Goal: Complete application form

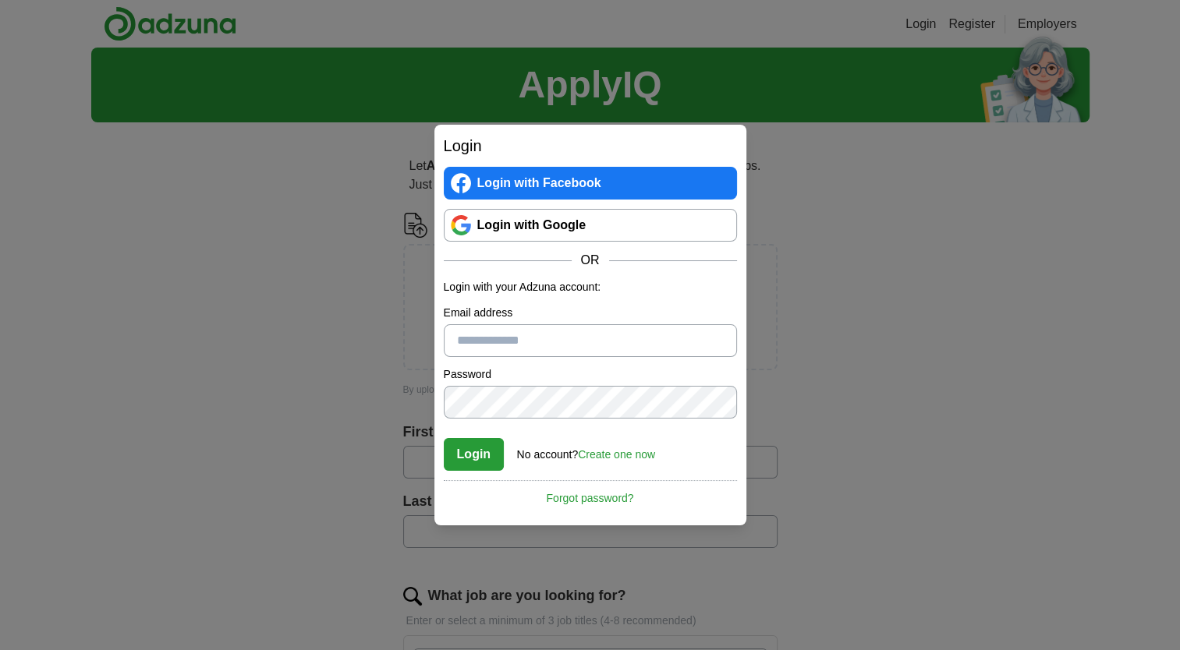
click at [509, 351] on input "Email address" at bounding box center [590, 340] width 293 height 33
type input "**********"
click at [614, 457] on link "Create one now" at bounding box center [616, 454] width 77 height 12
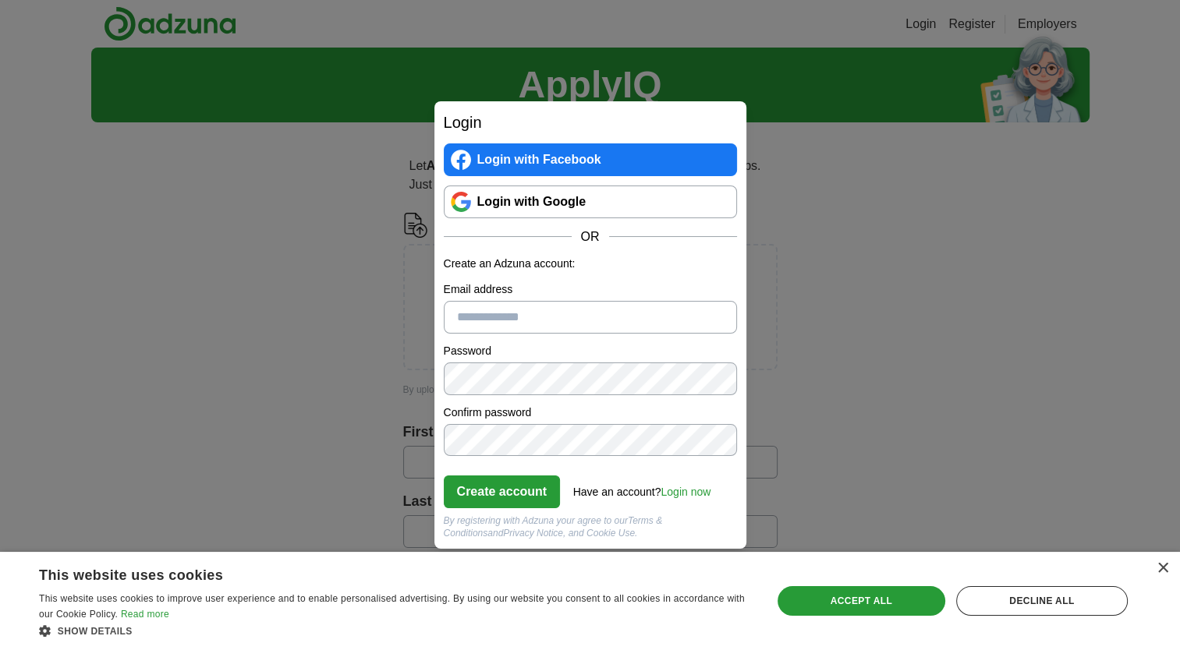
click at [493, 320] on input "Email address" at bounding box center [590, 317] width 293 height 33
type input "**********"
click at [512, 488] on button "Create account" at bounding box center [502, 492] width 117 height 33
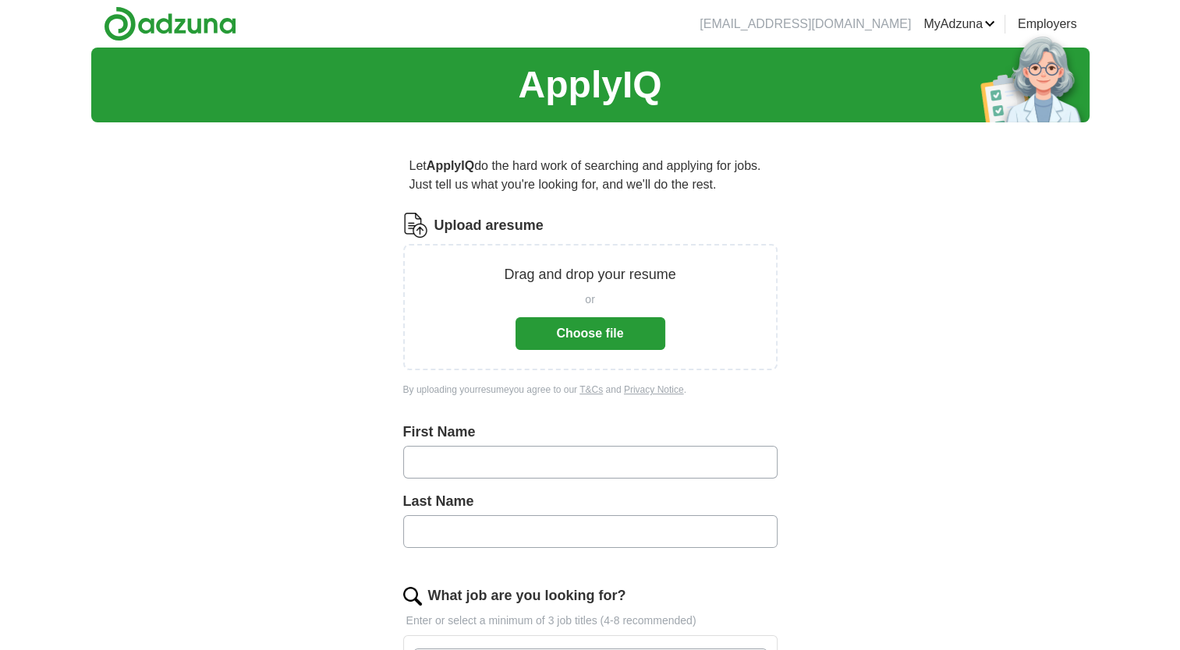
click at [585, 309] on div "or Choose file" at bounding box center [590, 317] width 150 height 65
click at [585, 320] on button "Choose file" at bounding box center [590, 333] width 150 height 33
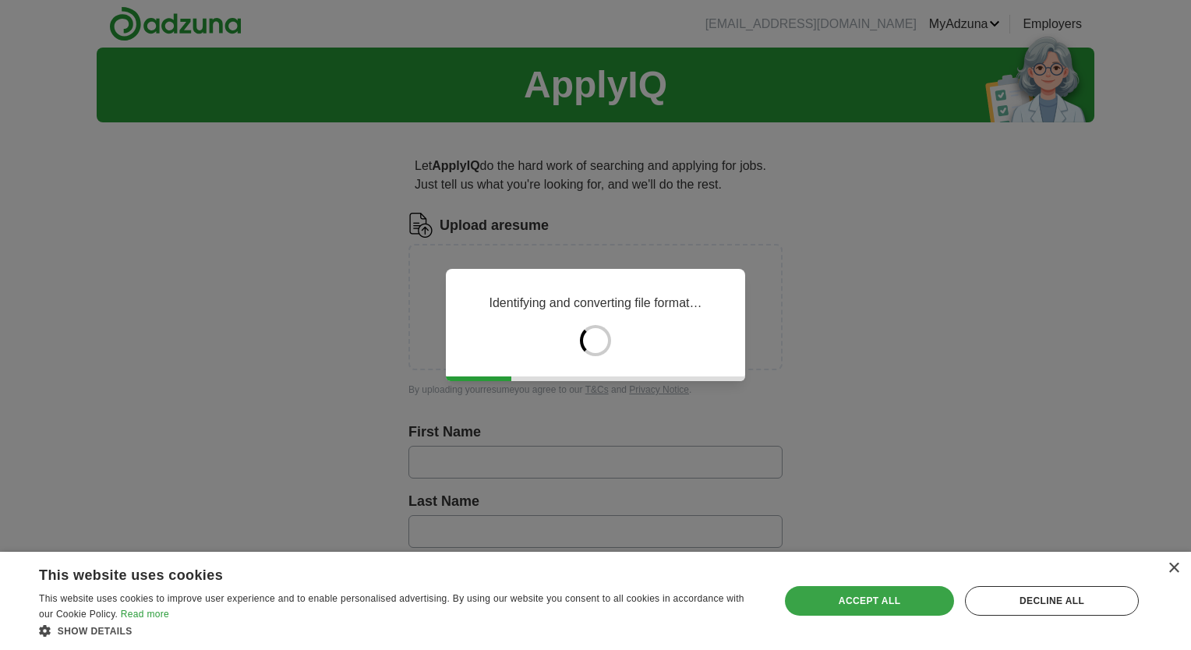
click at [845, 599] on div "Accept all" at bounding box center [869, 601] width 169 height 30
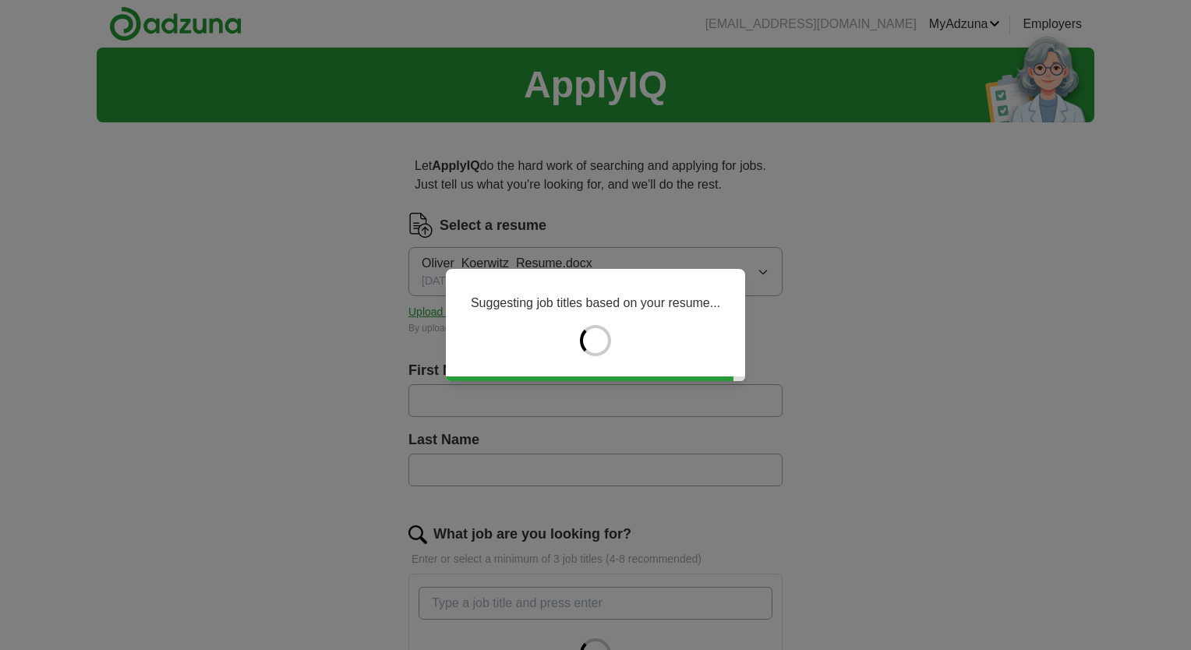
type input "******"
type input "********"
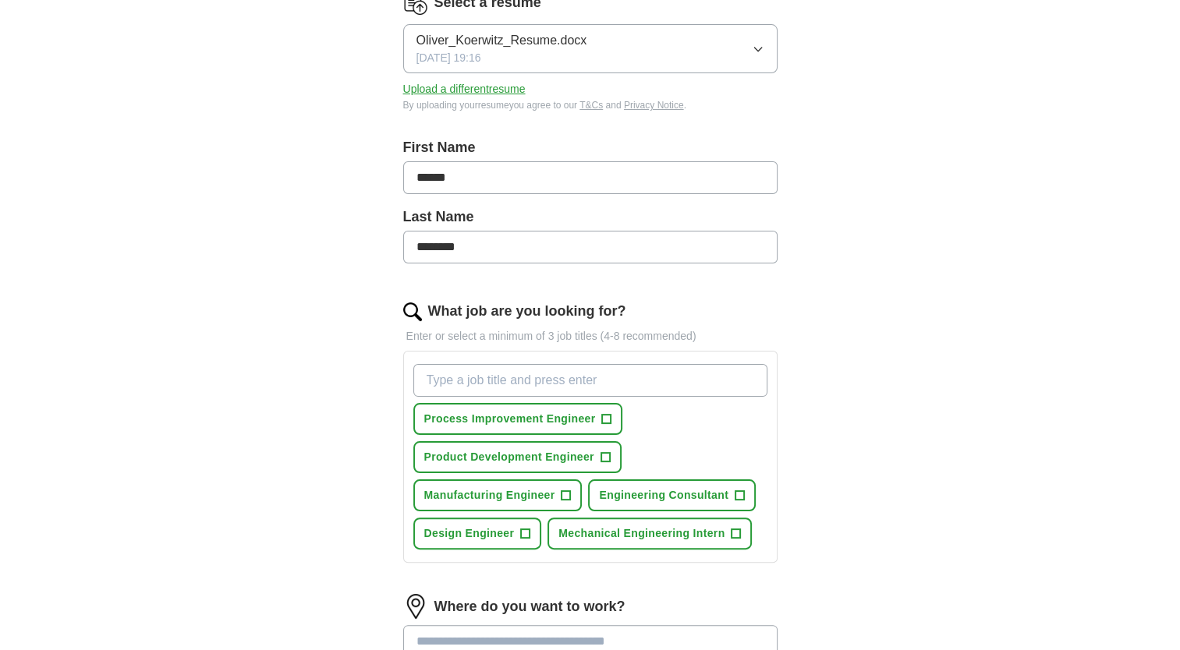
scroll to position [221, 0]
click at [740, 533] on button "Mechanical Engineering Intern +" at bounding box center [649, 535] width 204 height 32
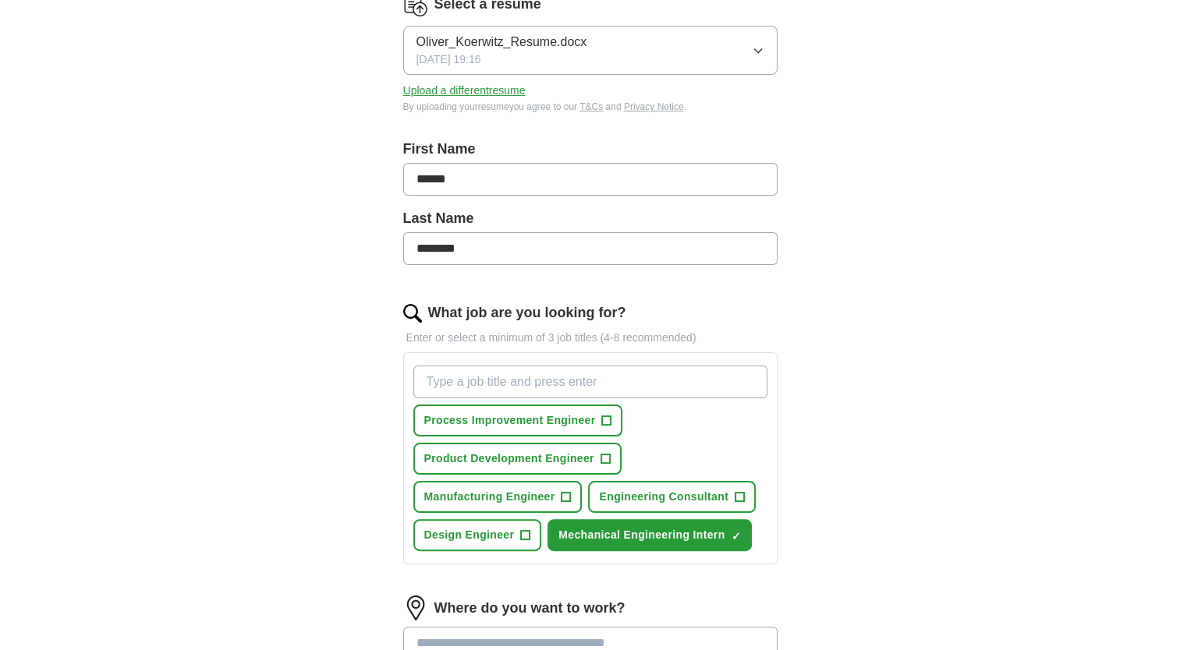
click at [450, 384] on input "What job are you looking for?" at bounding box center [590, 382] width 354 height 33
type input "product design intern"
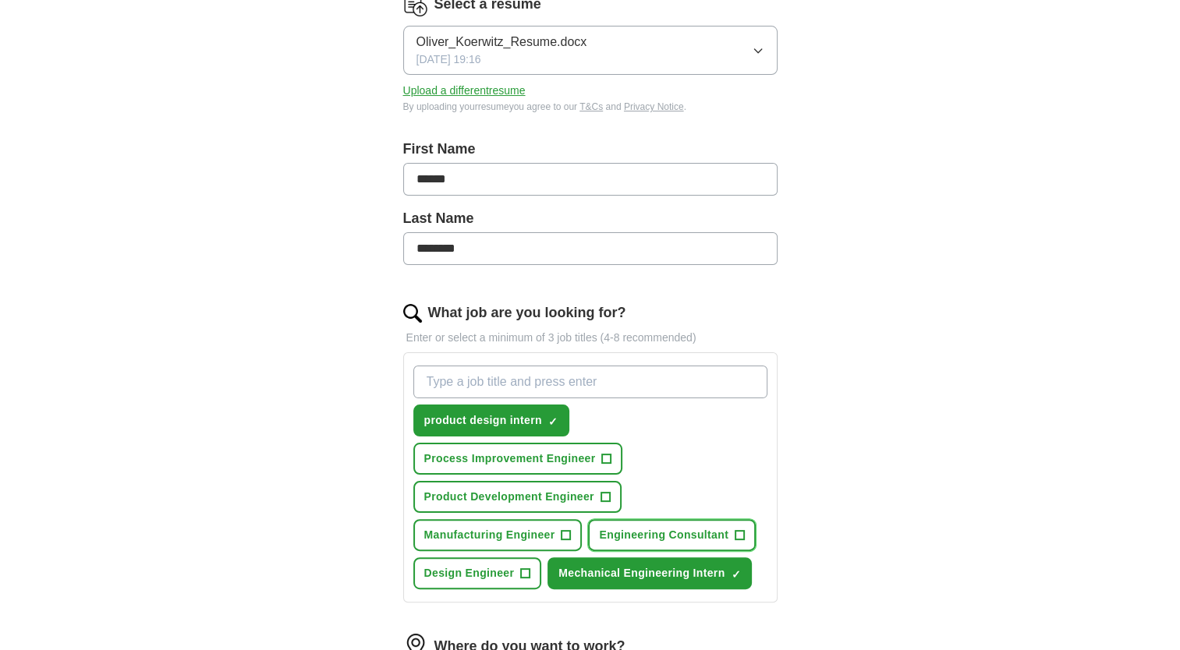
click at [739, 532] on span "+" at bounding box center [739, 535] width 9 height 12
click at [523, 568] on span "+" at bounding box center [525, 574] width 9 height 12
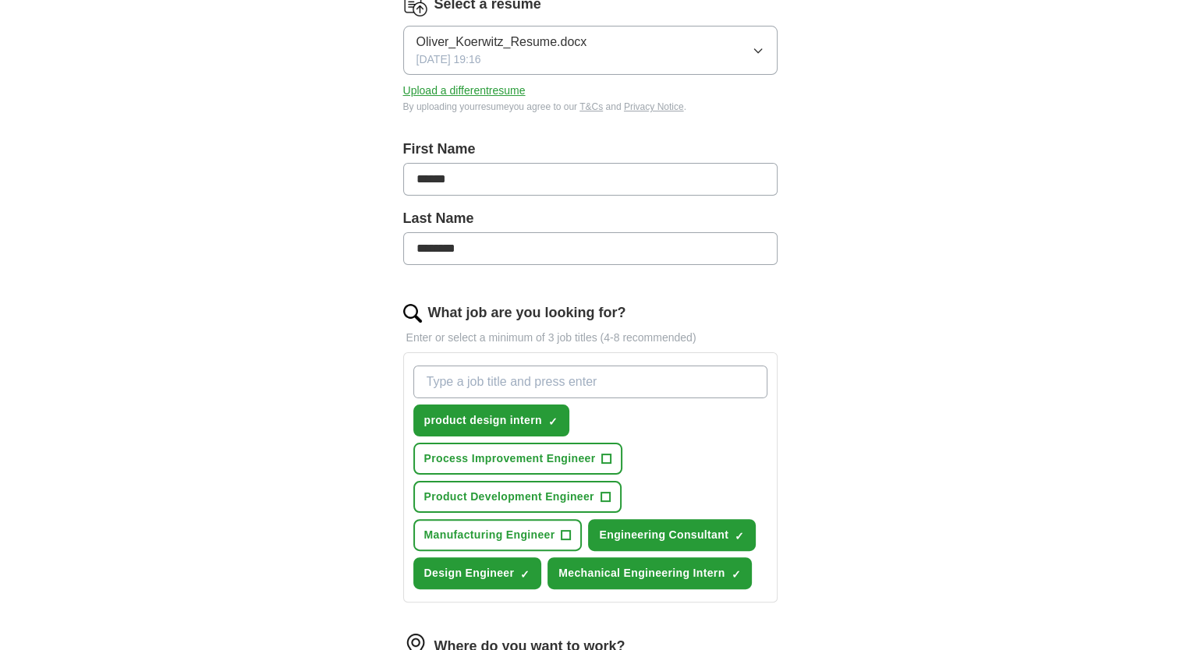
click at [573, 388] on input "What job are you looking for?" at bounding box center [590, 382] width 354 height 33
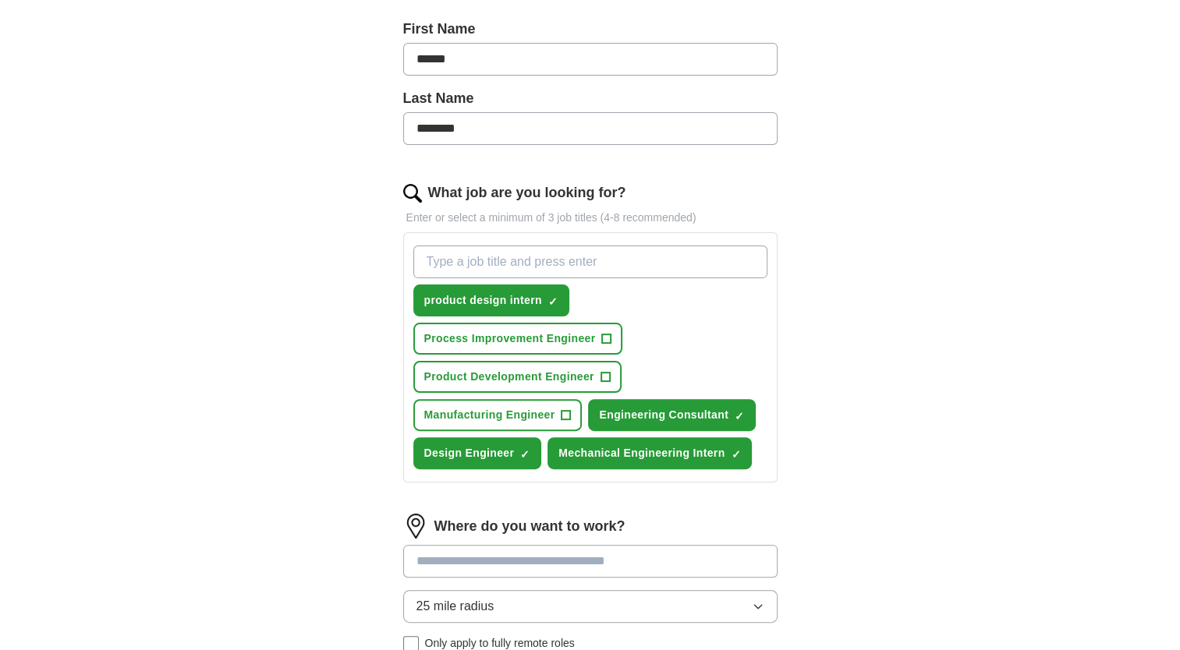
scroll to position [343, 0]
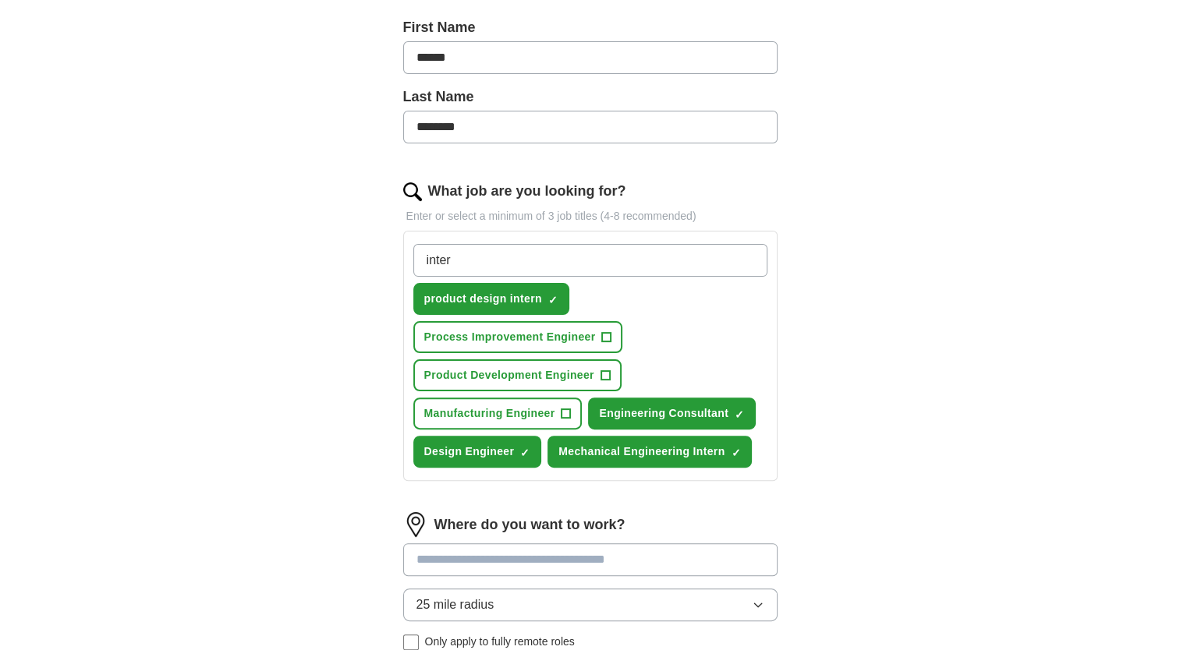
type input "intern"
click at [603, 370] on span "+" at bounding box center [604, 376] width 9 height 12
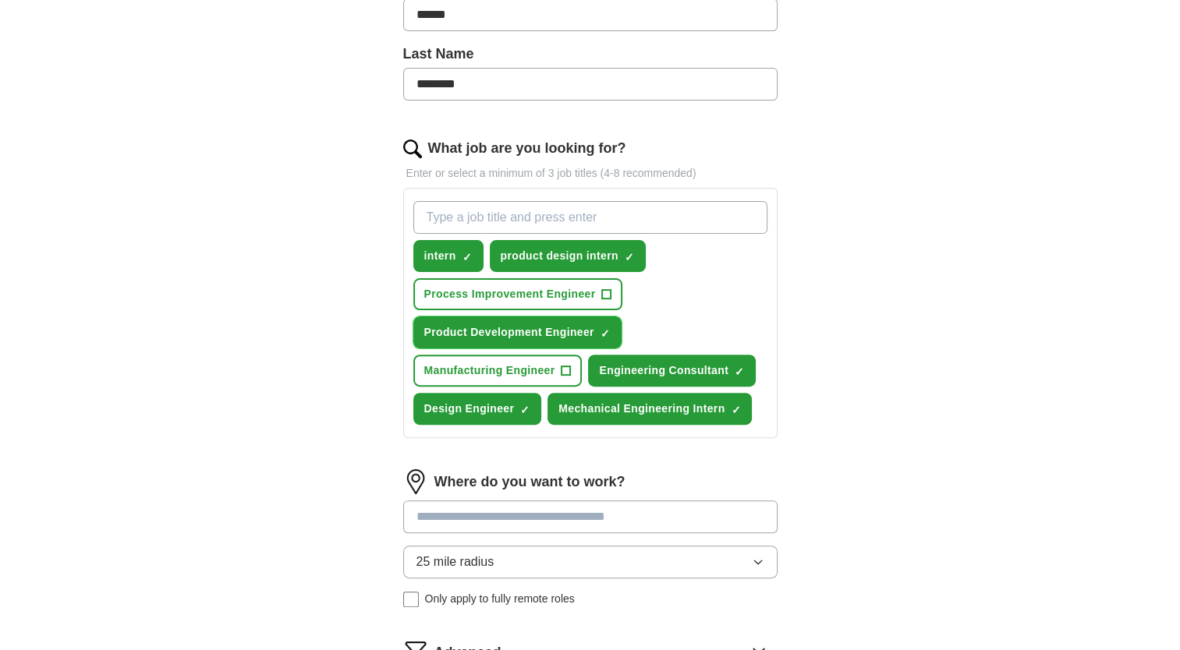
scroll to position [387, 0]
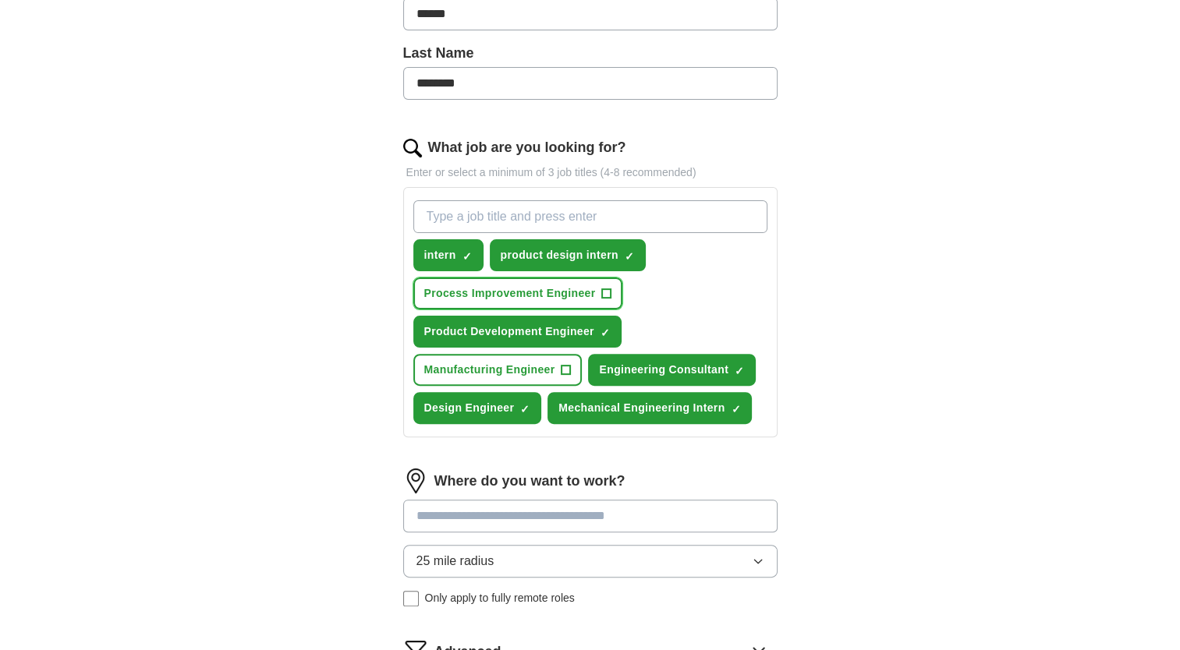
click at [602, 295] on span "+" at bounding box center [606, 294] width 9 height 12
click at [564, 370] on span "+" at bounding box center [565, 370] width 9 height 12
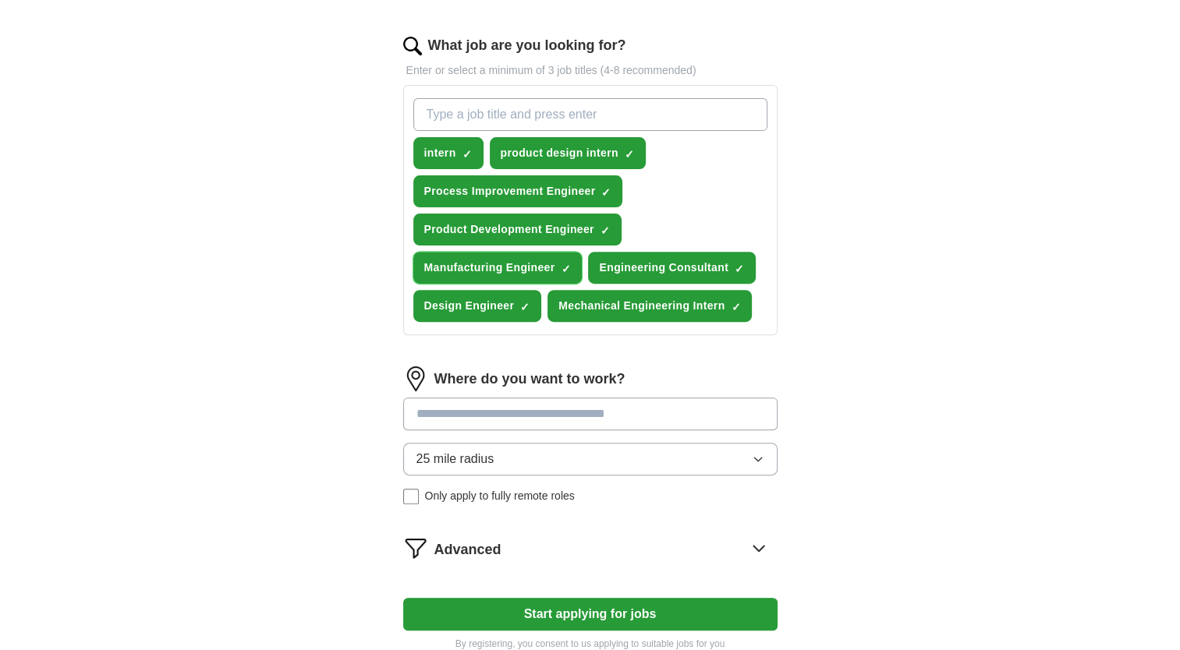
scroll to position [493, 0]
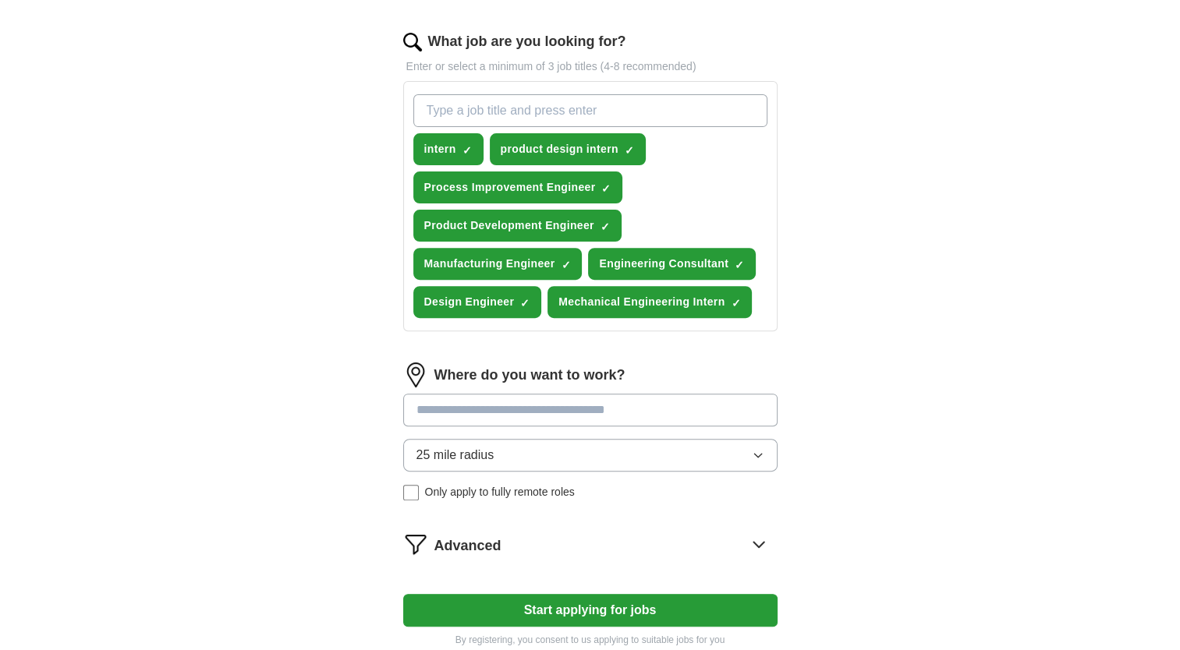
click at [476, 447] on span "25 mile radius" at bounding box center [455, 455] width 78 height 19
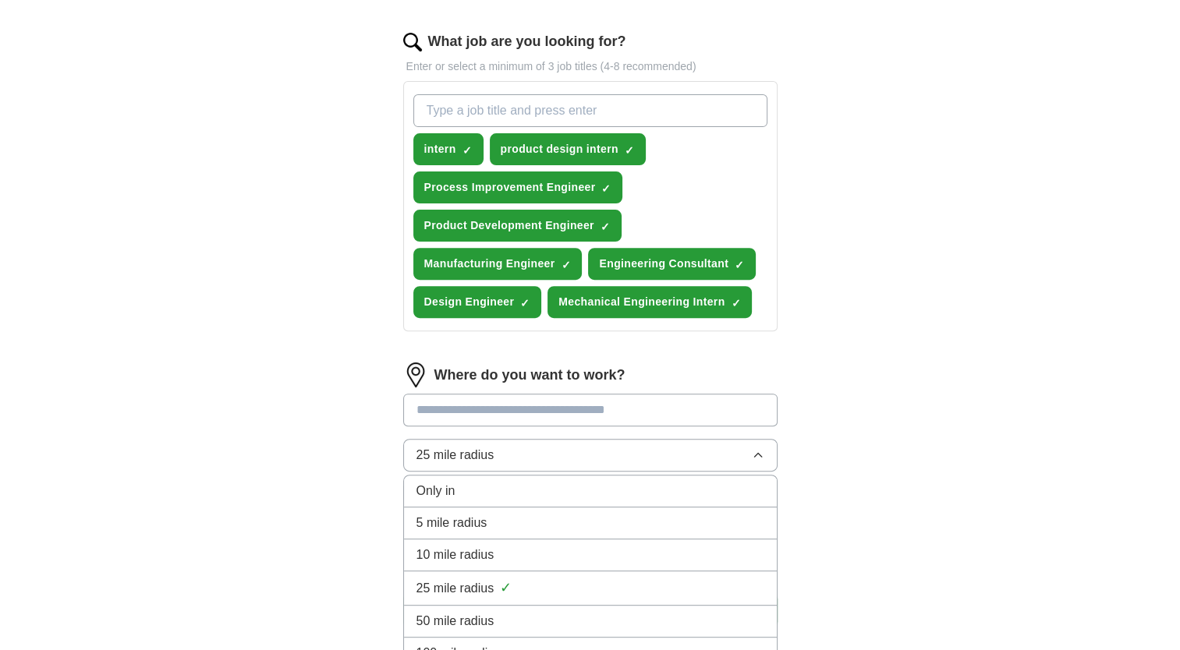
drag, startPoint x: 476, startPoint y: 447, endPoint x: 443, endPoint y: 444, distance: 32.9
click at [443, 446] on span "25 mile radius" at bounding box center [455, 455] width 78 height 19
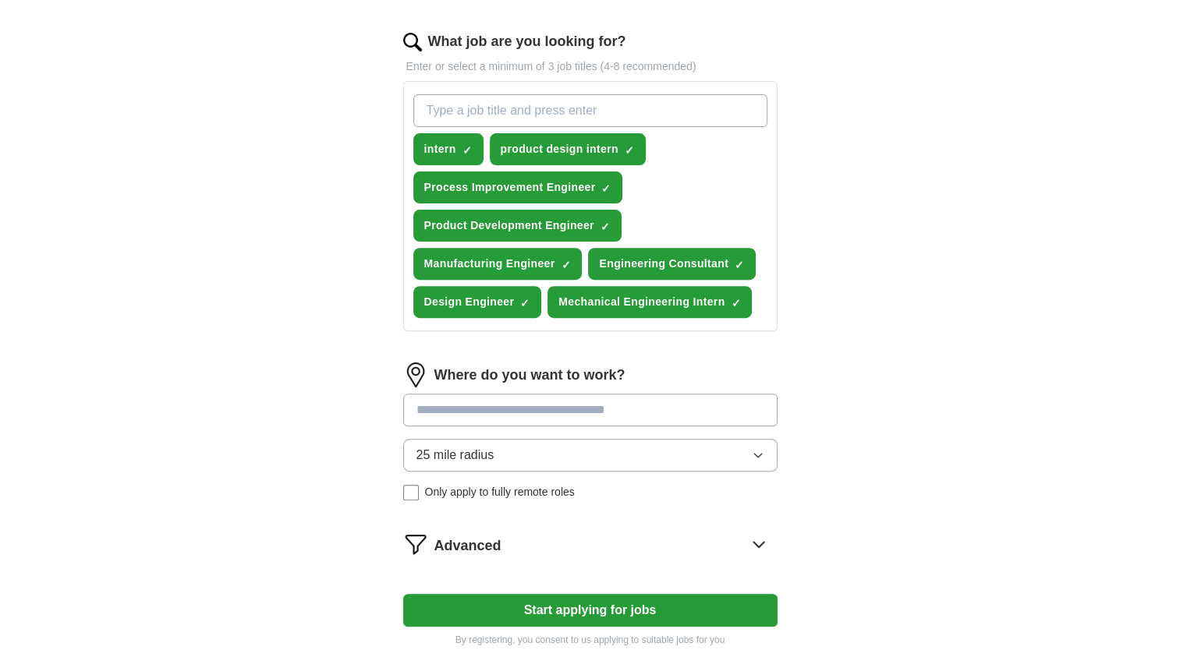
click at [443, 446] on span "25 mile radius" at bounding box center [455, 455] width 78 height 19
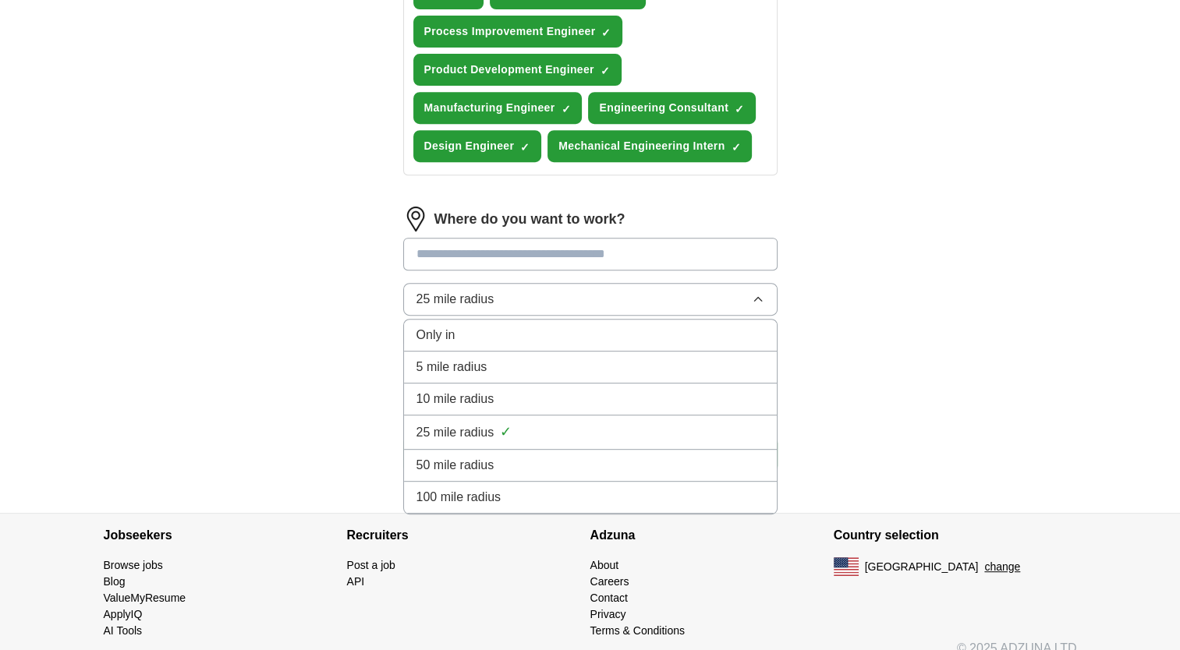
scroll to position [653, 0]
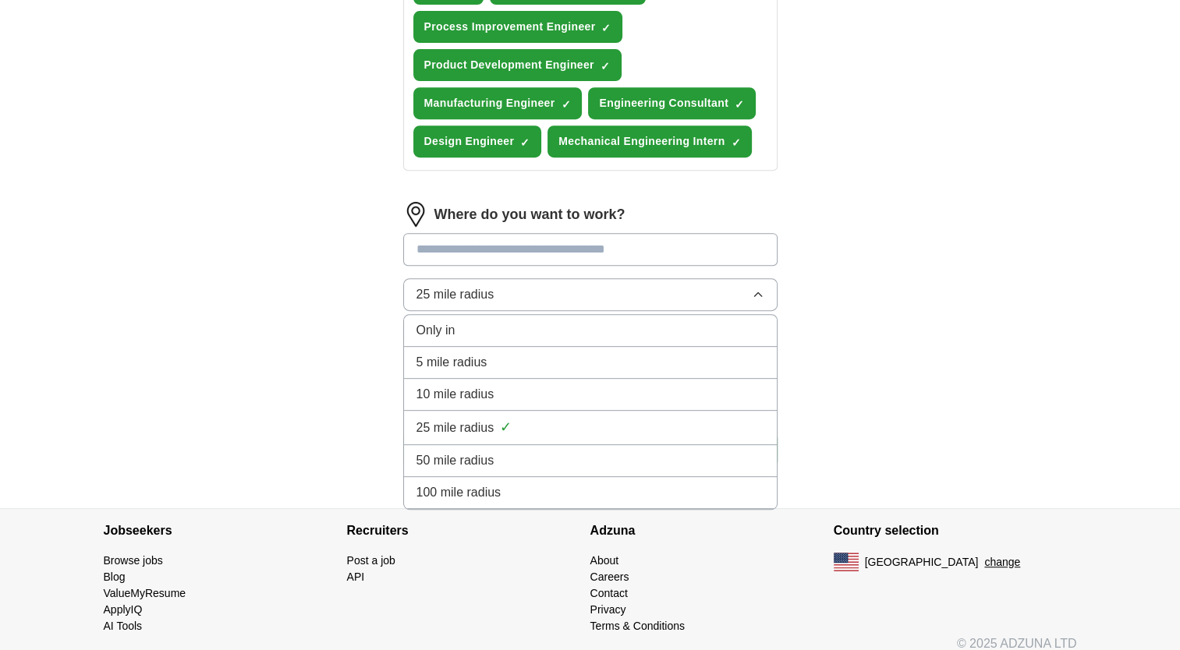
click at [465, 483] on span "100 mile radius" at bounding box center [458, 492] width 85 height 19
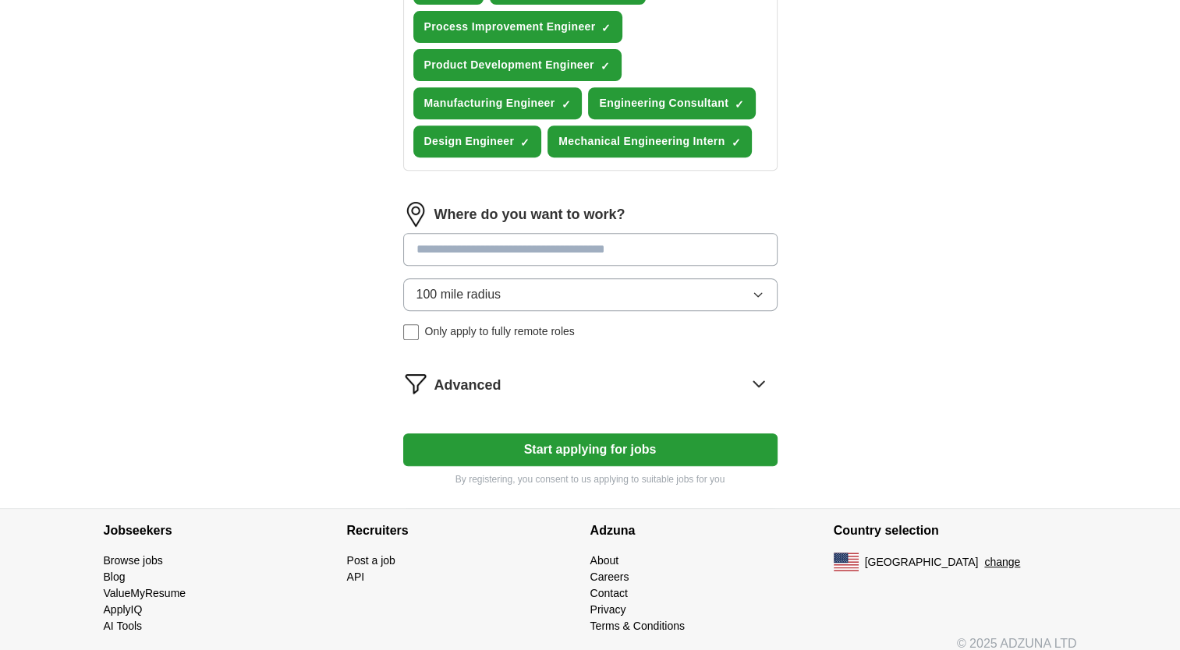
click at [483, 252] on input at bounding box center [590, 249] width 374 height 33
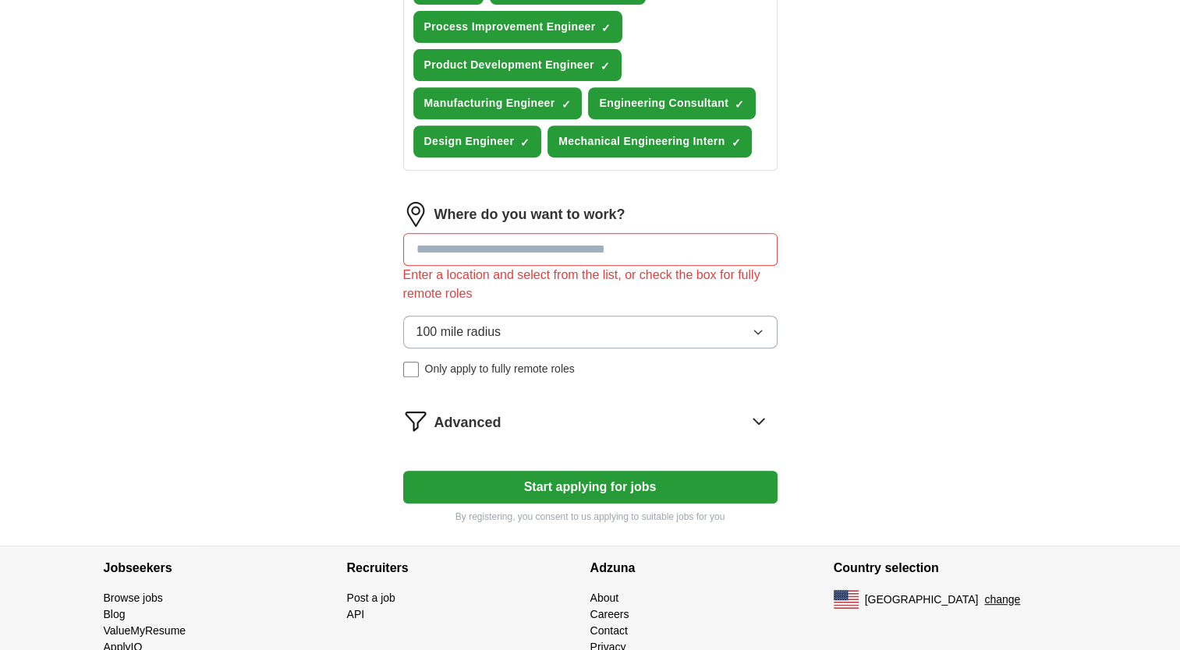
click at [480, 382] on form "Select a resume Oliver_Koerwitz_Resume.docx [DATE] 19:16 Upload a different res…" at bounding box center [590, 42] width 374 height 964
click at [489, 242] on input at bounding box center [590, 249] width 374 height 33
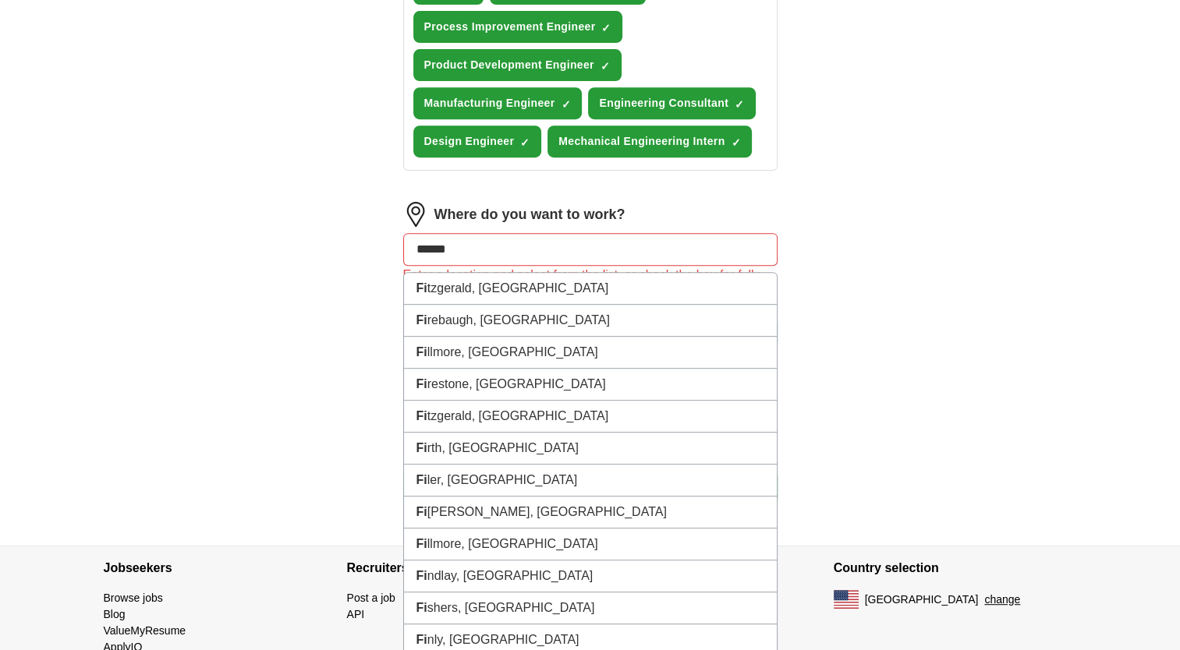
type input "*******"
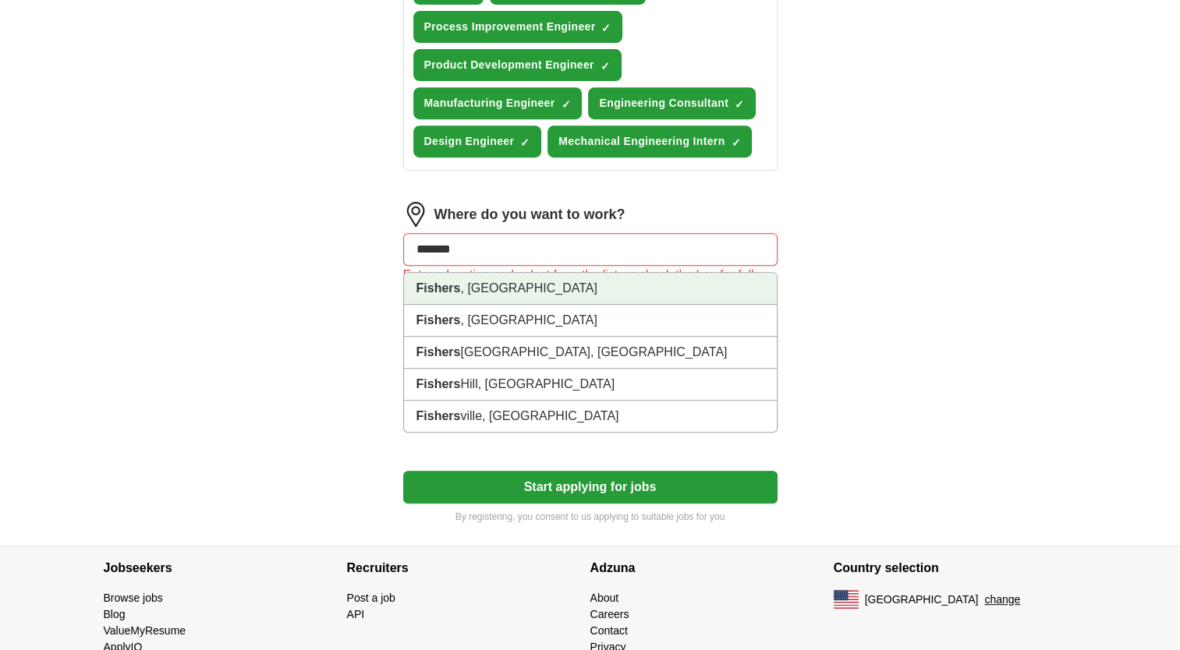
click at [475, 283] on li "Fishers , [GEOGRAPHIC_DATA]" at bounding box center [590, 289] width 373 height 32
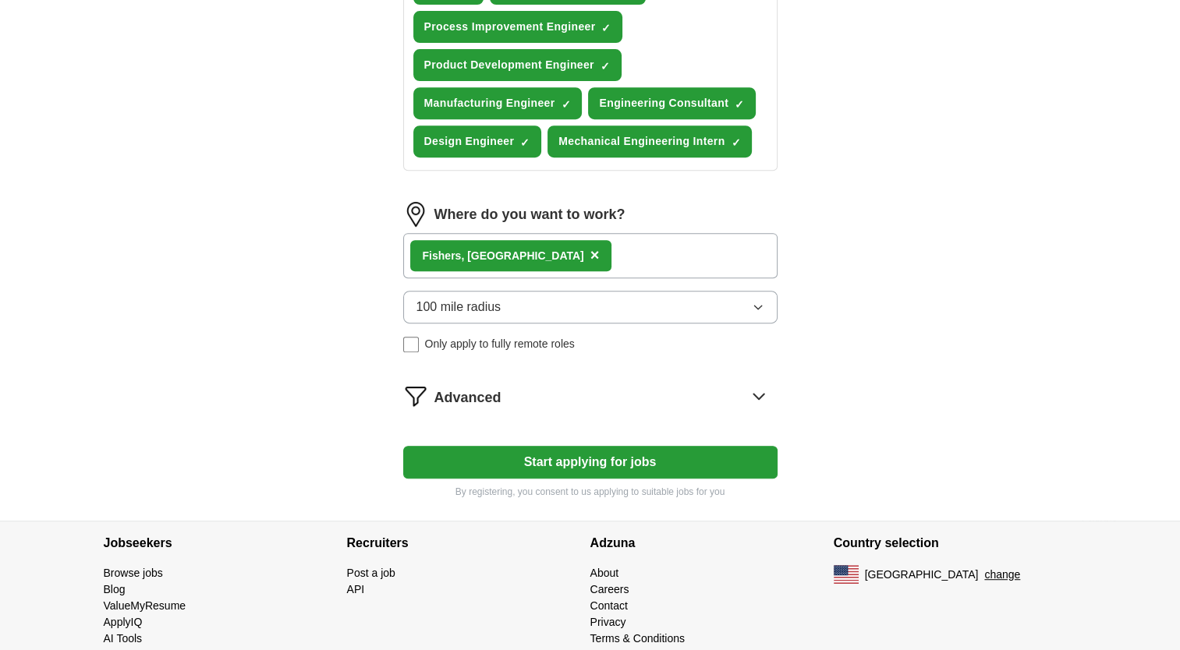
click at [469, 401] on span "Advanced" at bounding box center [467, 397] width 67 height 21
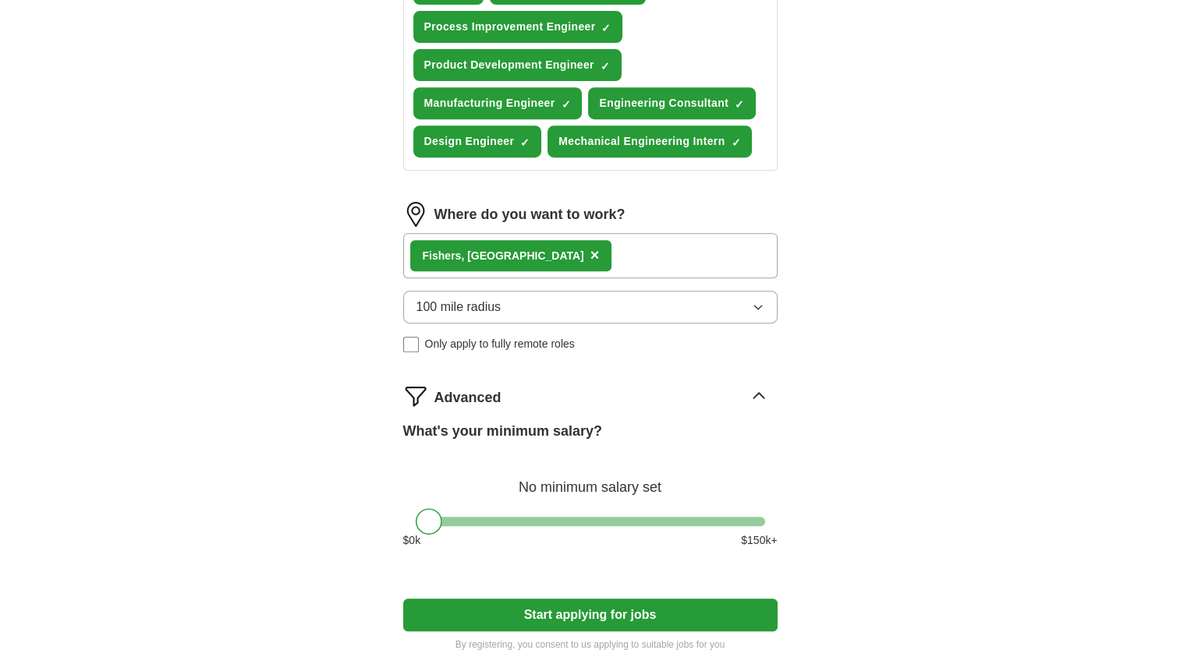
click at [474, 398] on span "Advanced" at bounding box center [467, 397] width 67 height 21
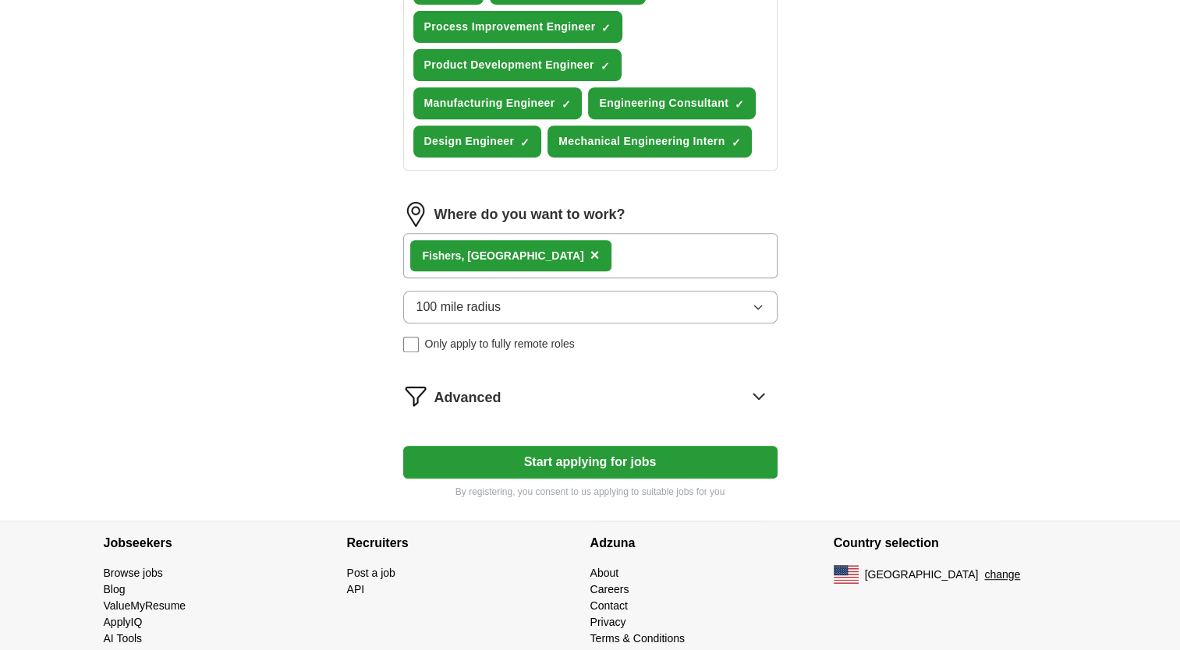
scroll to position [675, 0]
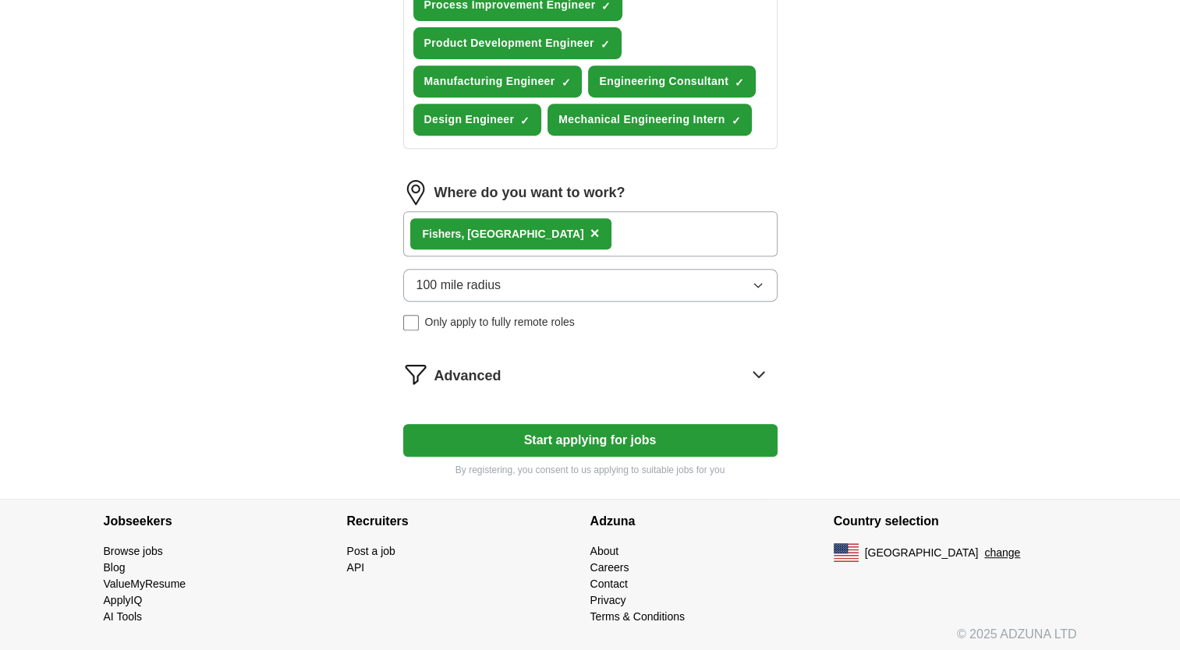
click at [488, 424] on button "Start applying for jobs" at bounding box center [590, 440] width 374 height 33
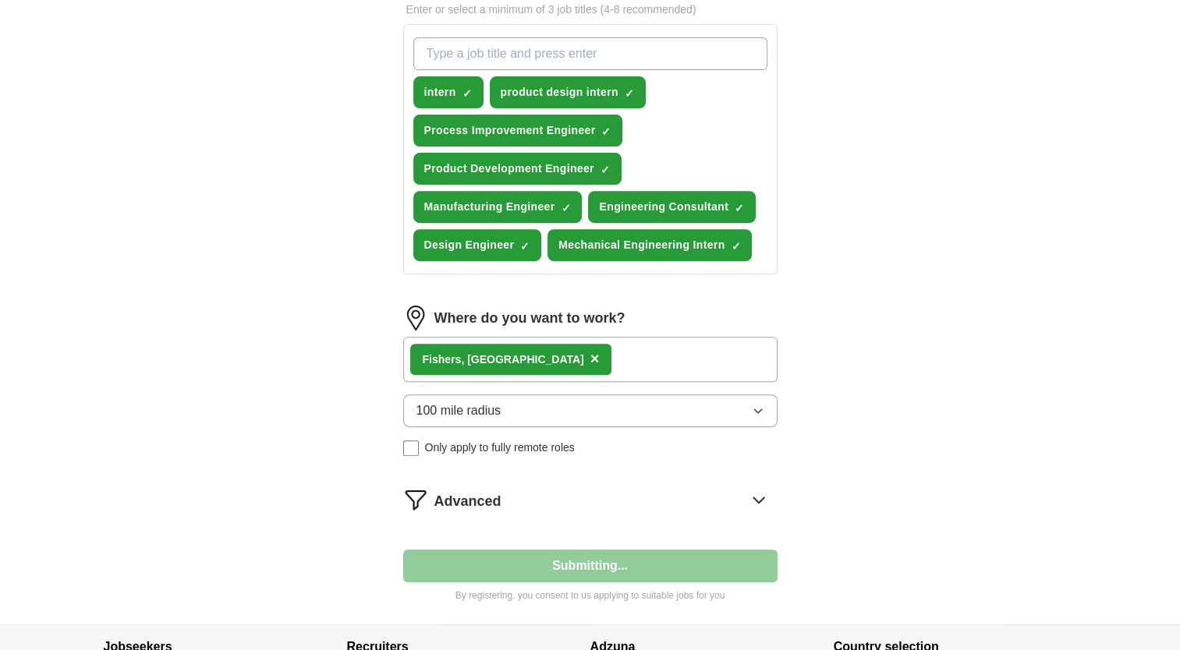
select select "**"
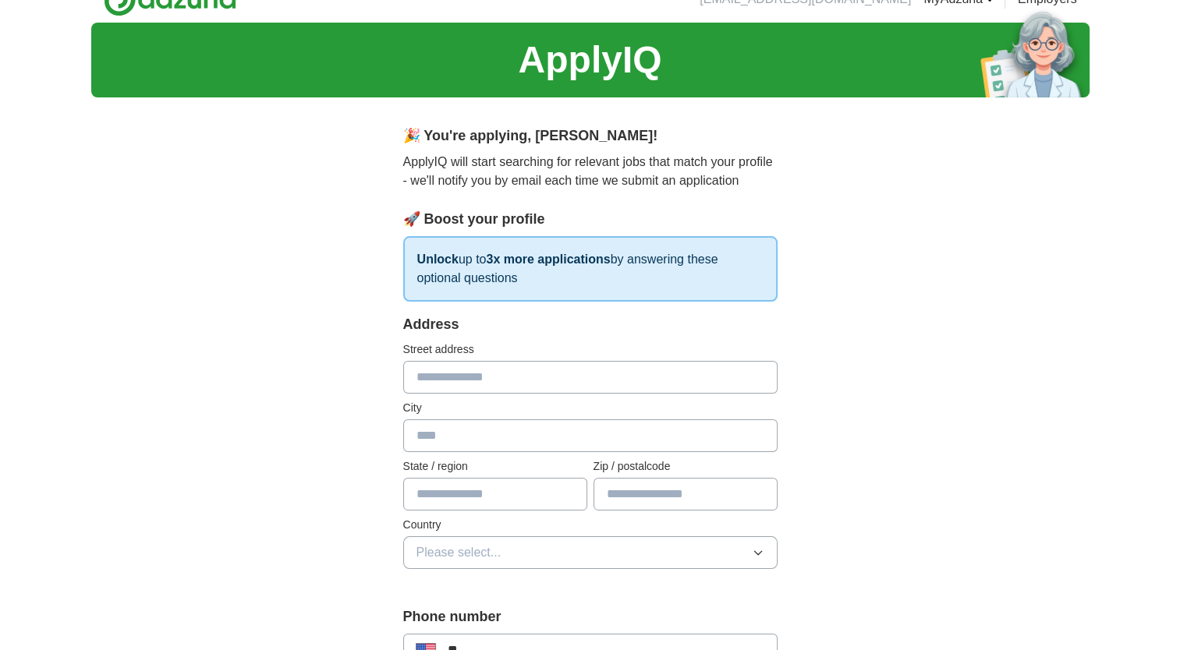
scroll to position [0, 0]
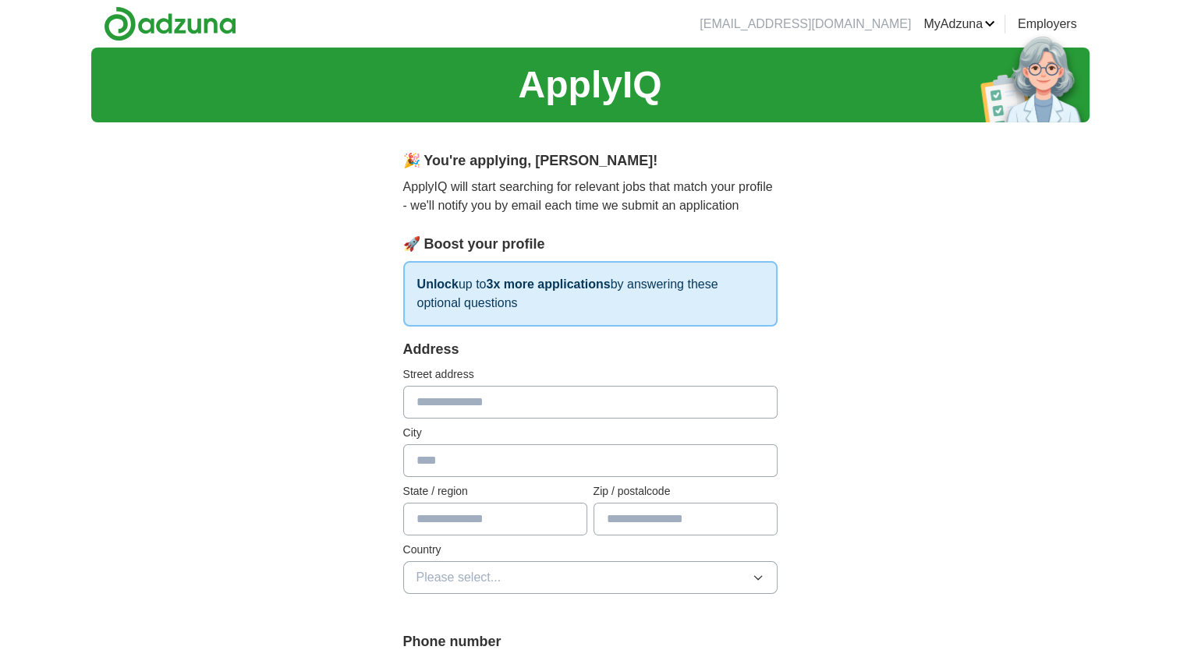
click at [455, 409] on input "text" at bounding box center [590, 402] width 374 height 33
type input "**********"
type input "*******"
type input "*****"
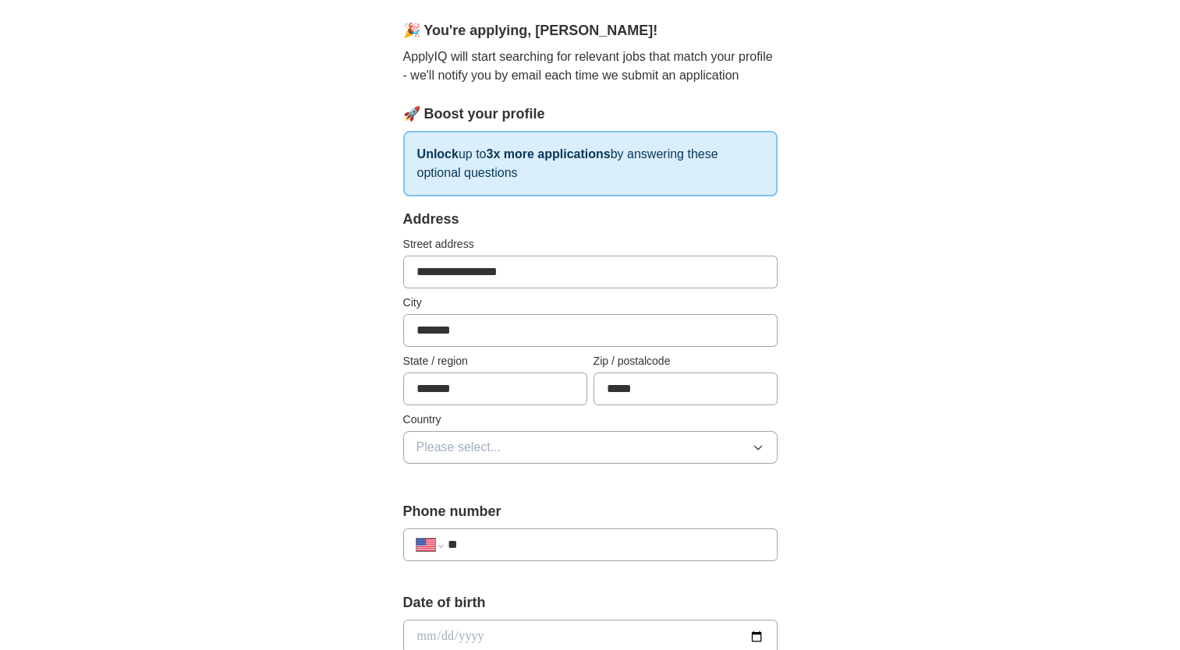
scroll to position [134, 0]
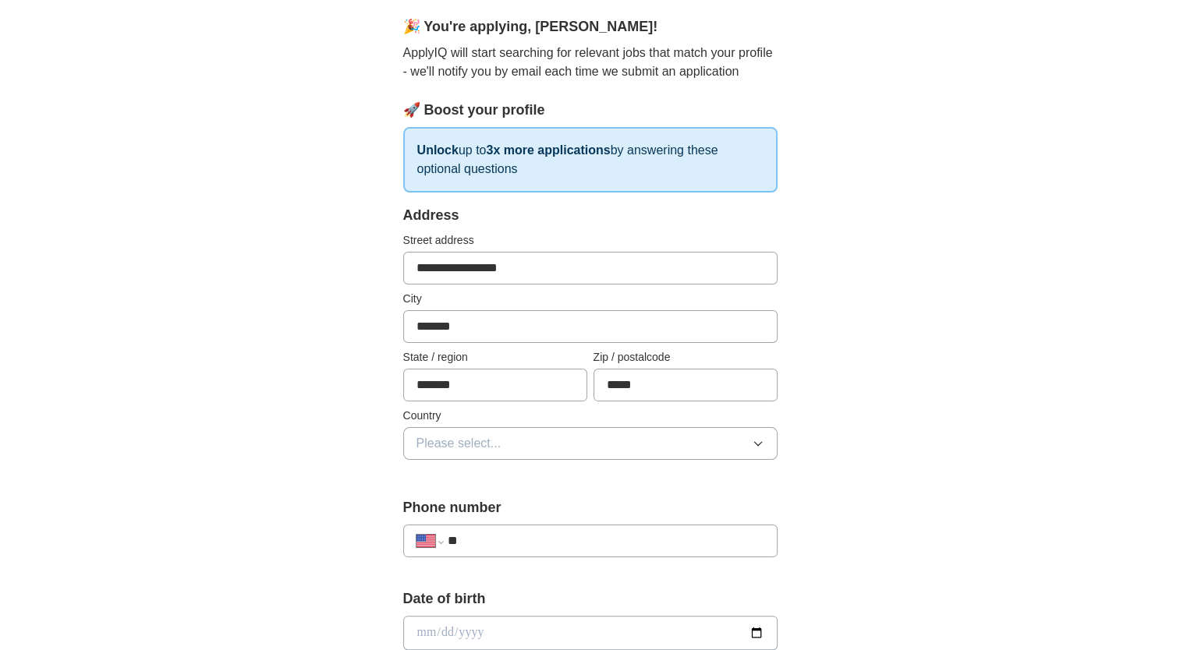
click at [444, 453] on button "Please select..." at bounding box center [590, 443] width 374 height 33
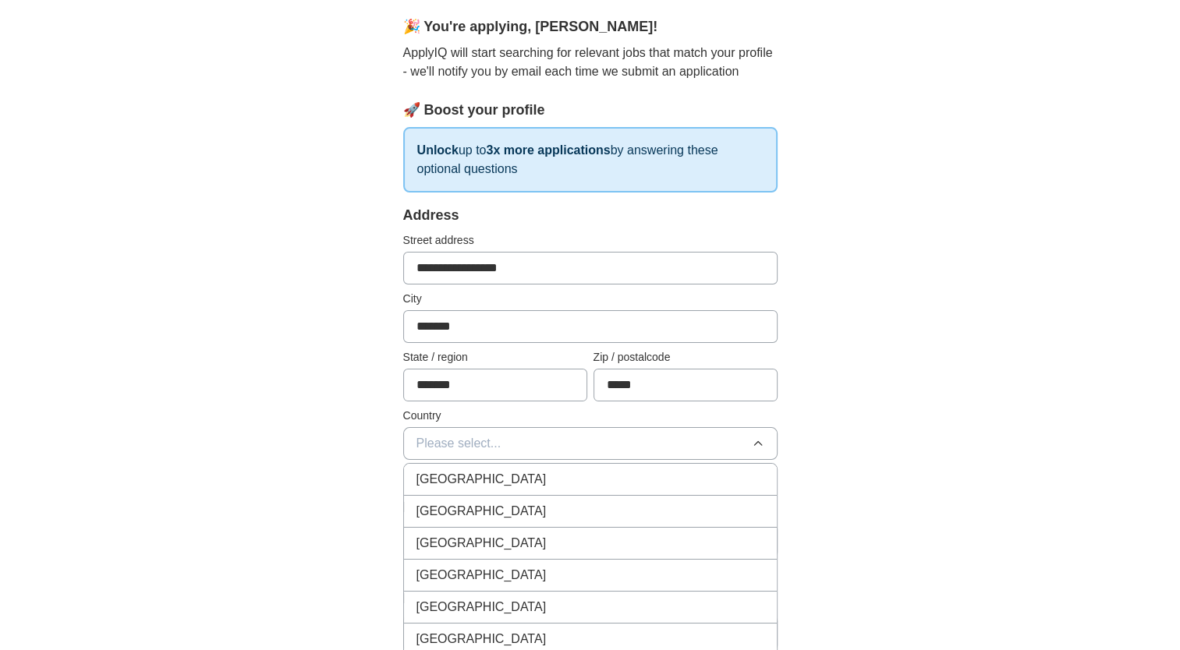
click at [443, 498] on li "[GEOGRAPHIC_DATA]" at bounding box center [590, 512] width 373 height 32
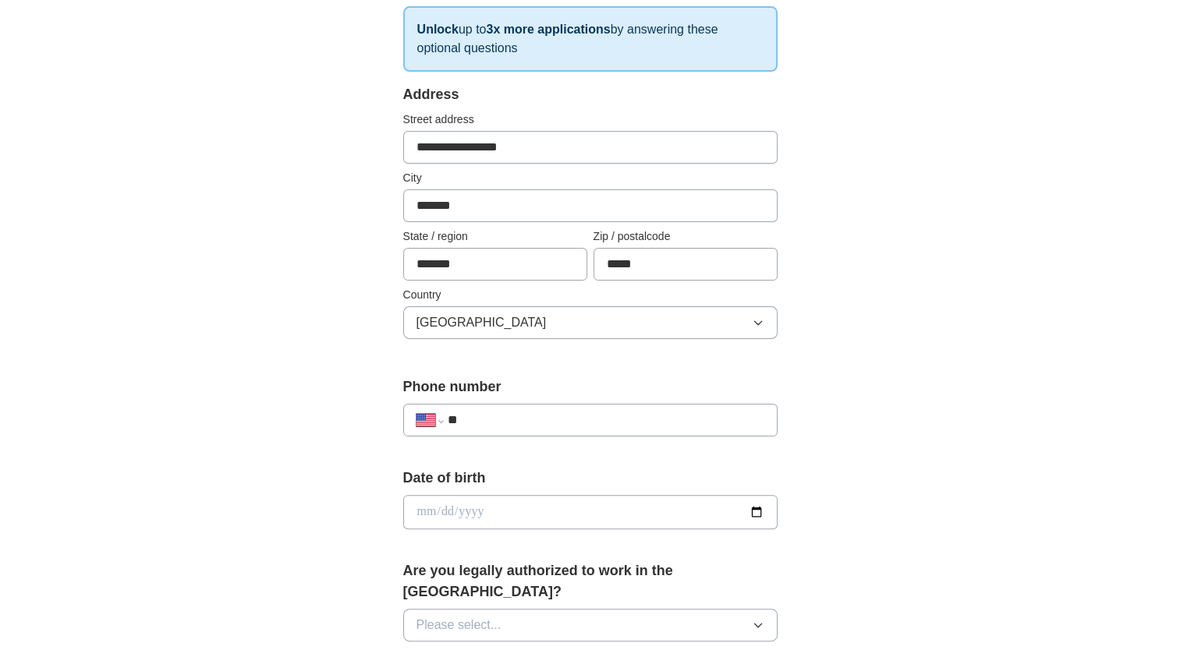
scroll to position [257, 0]
click at [490, 419] on input "**" at bounding box center [605, 418] width 317 height 19
type input "**********"
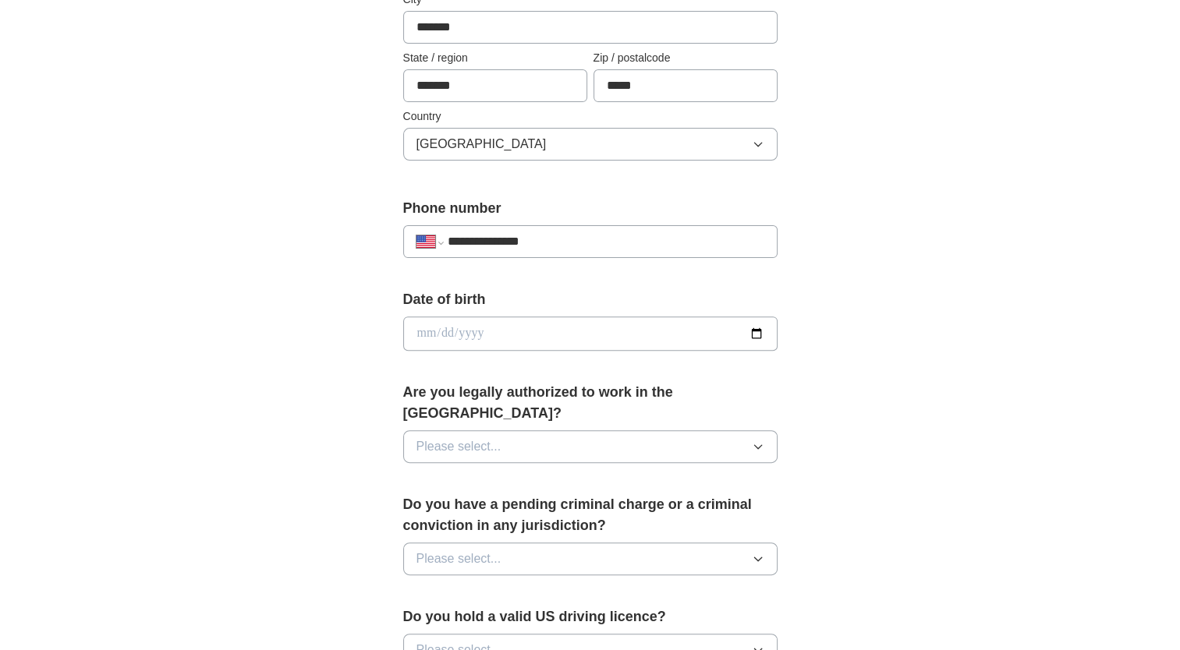
scroll to position [435, 0]
click at [553, 429] on button "Please select..." at bounding box center [590, 445] width 374 height 33
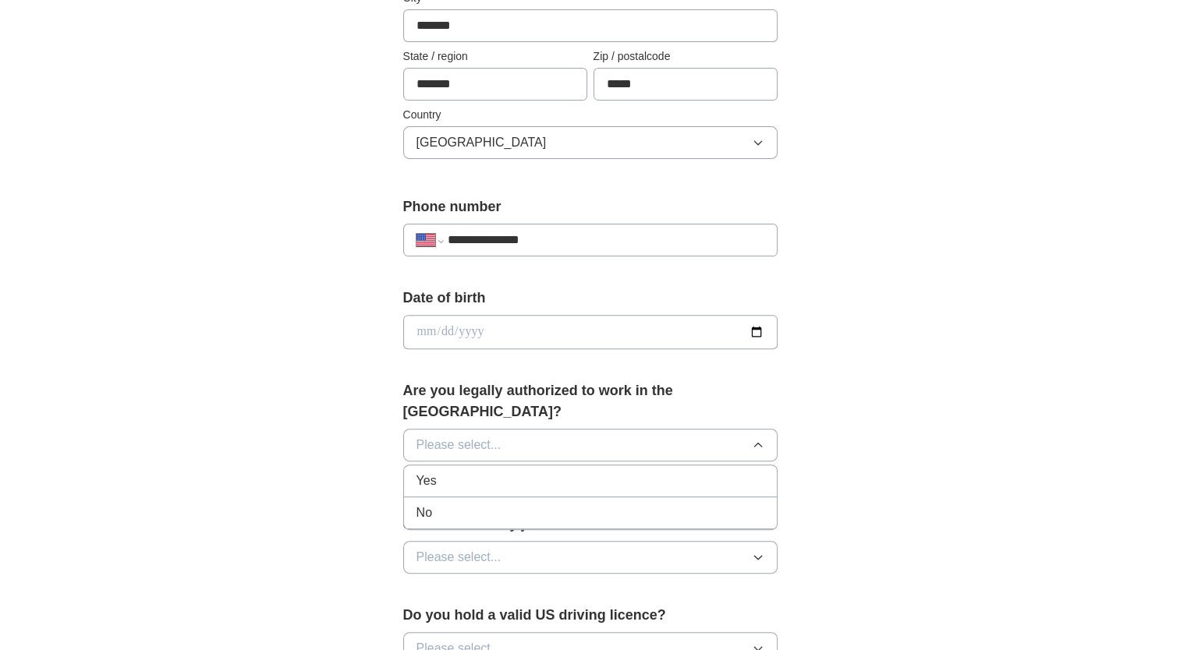
click at [527, 472] on div "Yes" at bounding box center [590, 481] width 348 height 19
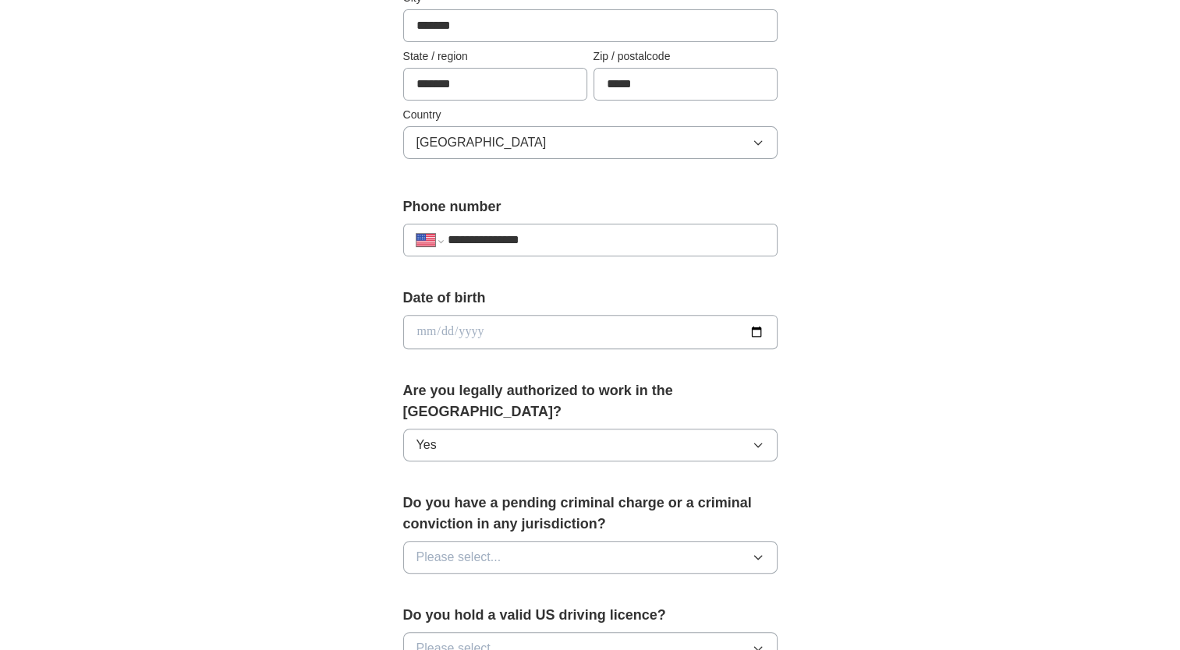
click at [511, 554] on div "Do you have a pending criminal charge or a criminal conviction in any jurisdict…" at bounding box center [590, 540] width 374 height 94
click at [511, 547] on button "Please select..." at bounding box center [590, 557] width 374 height 33
click at [495, 616] on div "No" at bounding box center [590, 625] width 348 height 19
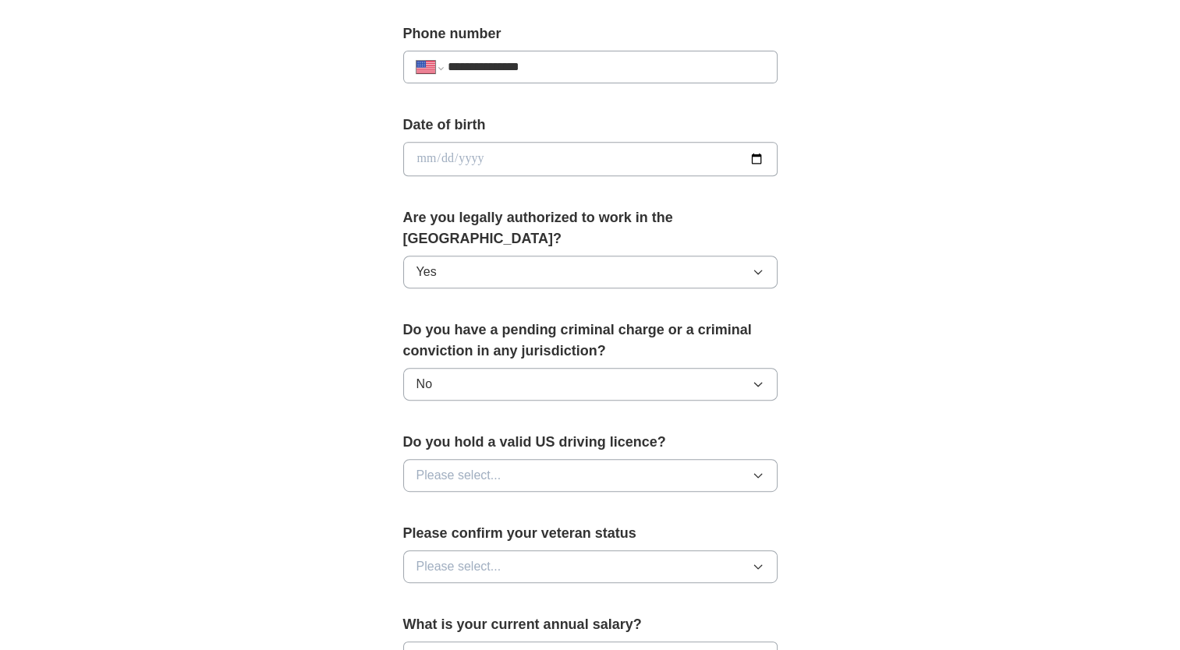
scroll to position [610, 0]
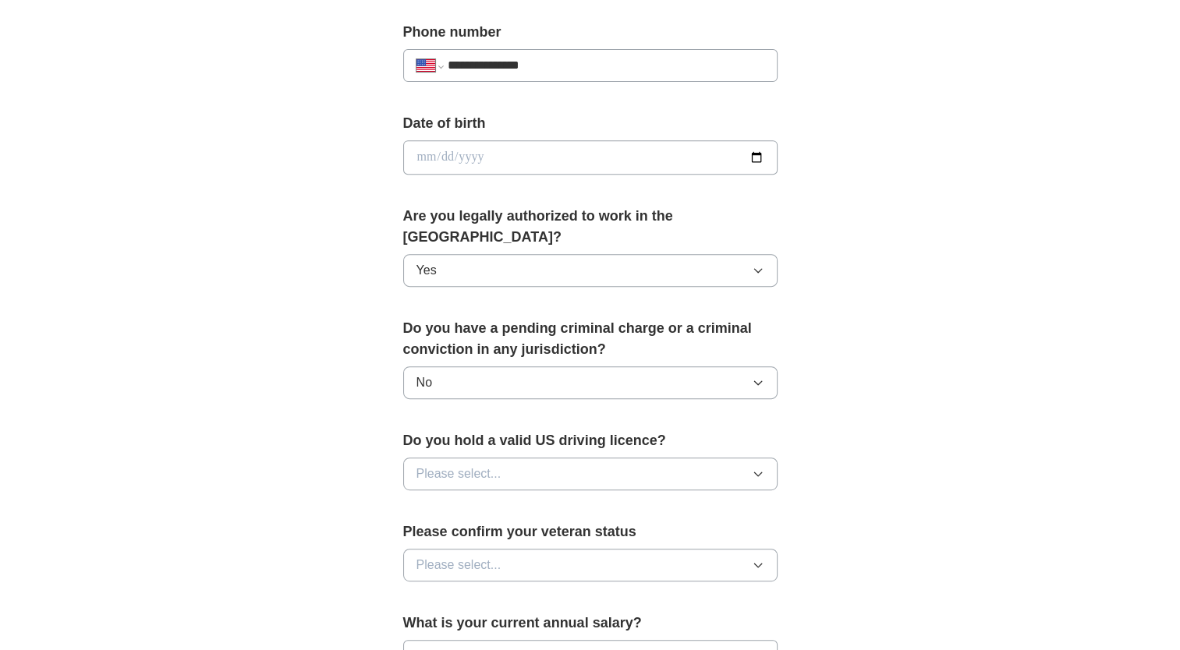
click at [504, 466] on div "Do you hold a valid US driving licence? Please select..." at bounding box center [590, 466] width 374 height 73
click at [502, 458] on button "Please select..." at bounding box center [590, 474] width 374 height 33
click at [499, 500] on div "Yes" at bounding box center [590, 509] width 348 height 19
click at [485, 556] on span "Please select..." at bounding box center [458, 565] width 85 height 19
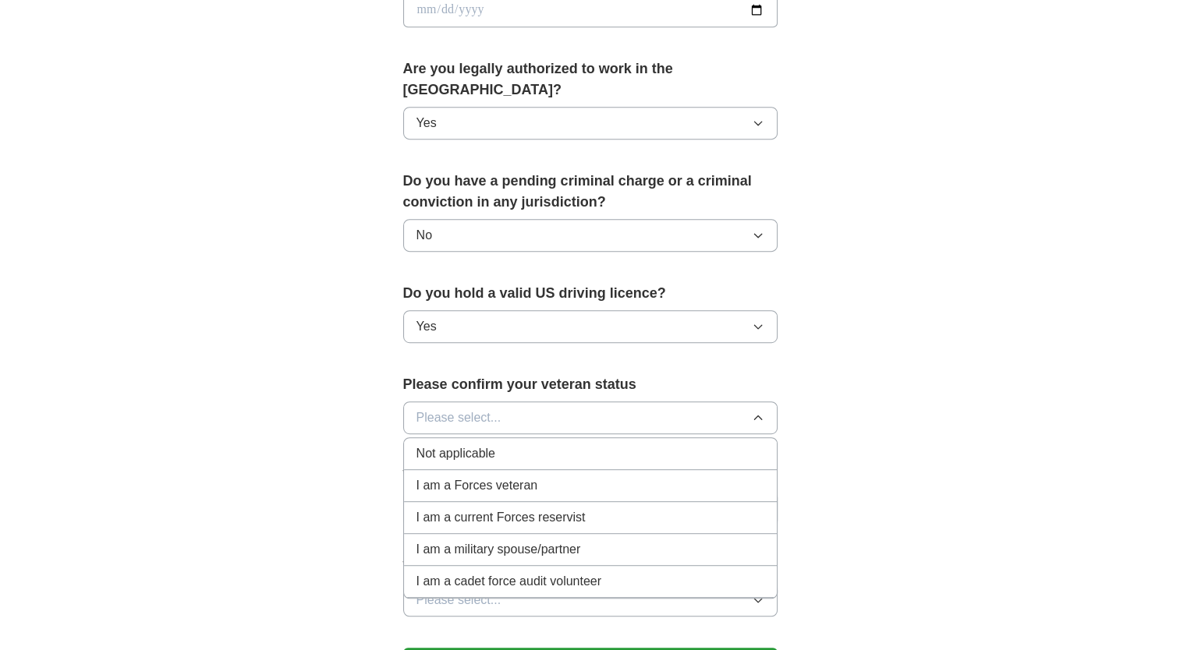
scroll to position [758, 0]
click at [450, 444] on span "Not applicable" at bounding box center [455, 453] width 79 height 19
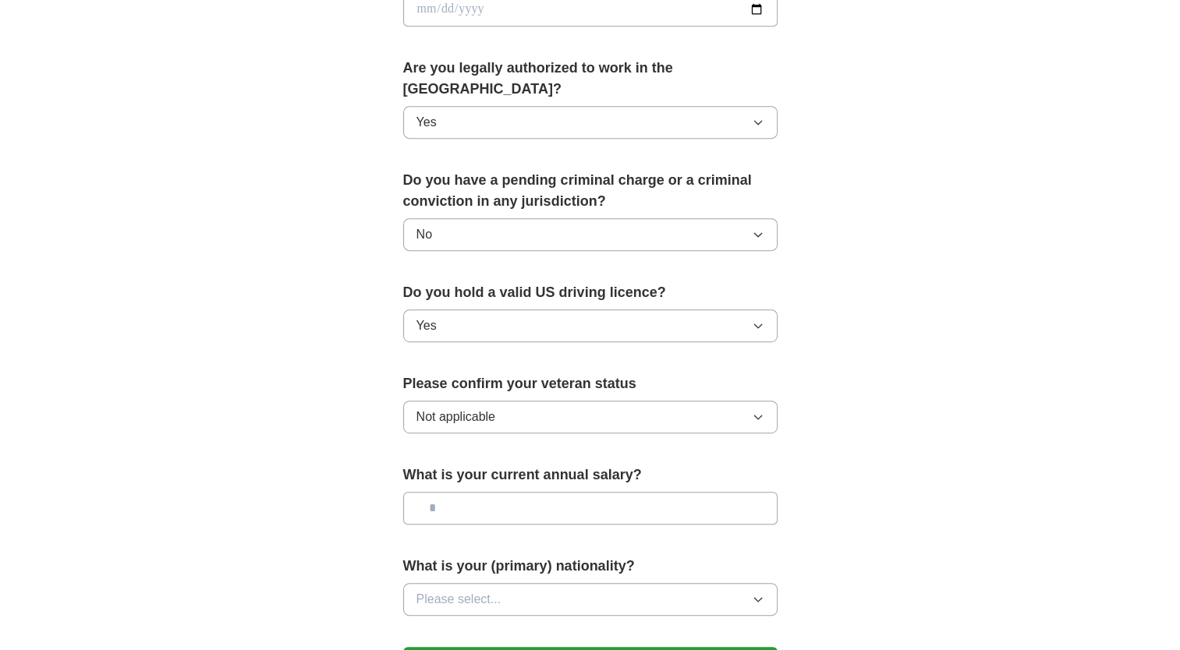
click at [482, 590] on span "Please select..." at bounding box center [458, 599] width 85 height 19
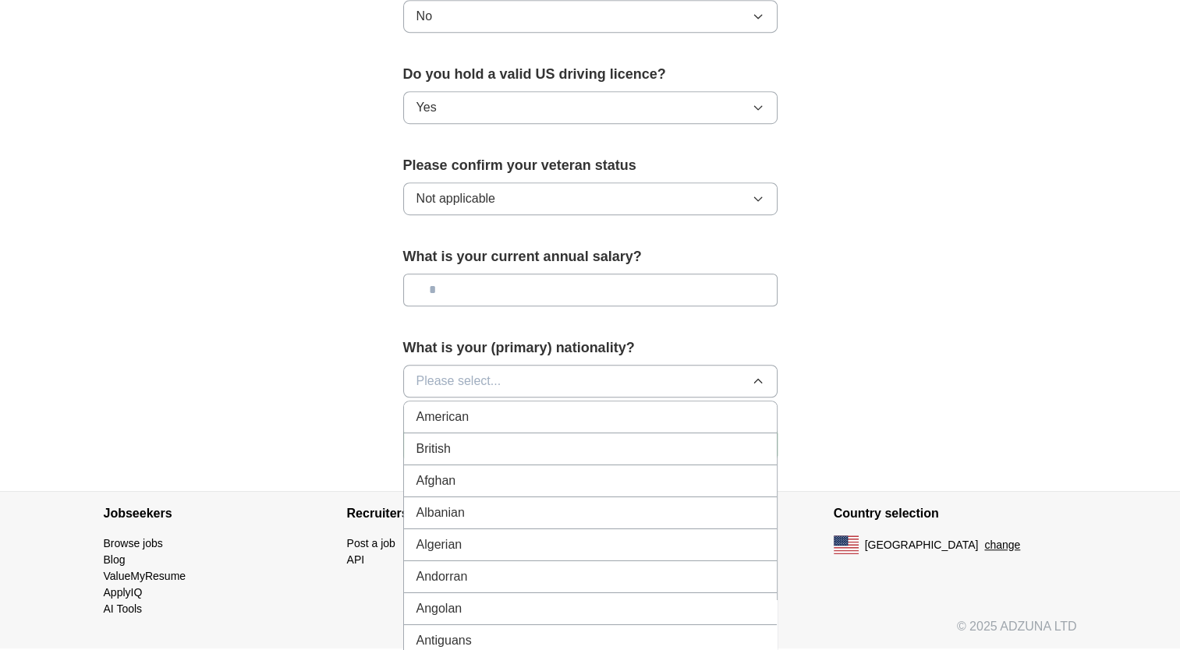
click at [461, 408] on span "American" at bounding box center [442, 417] width 53 height 19
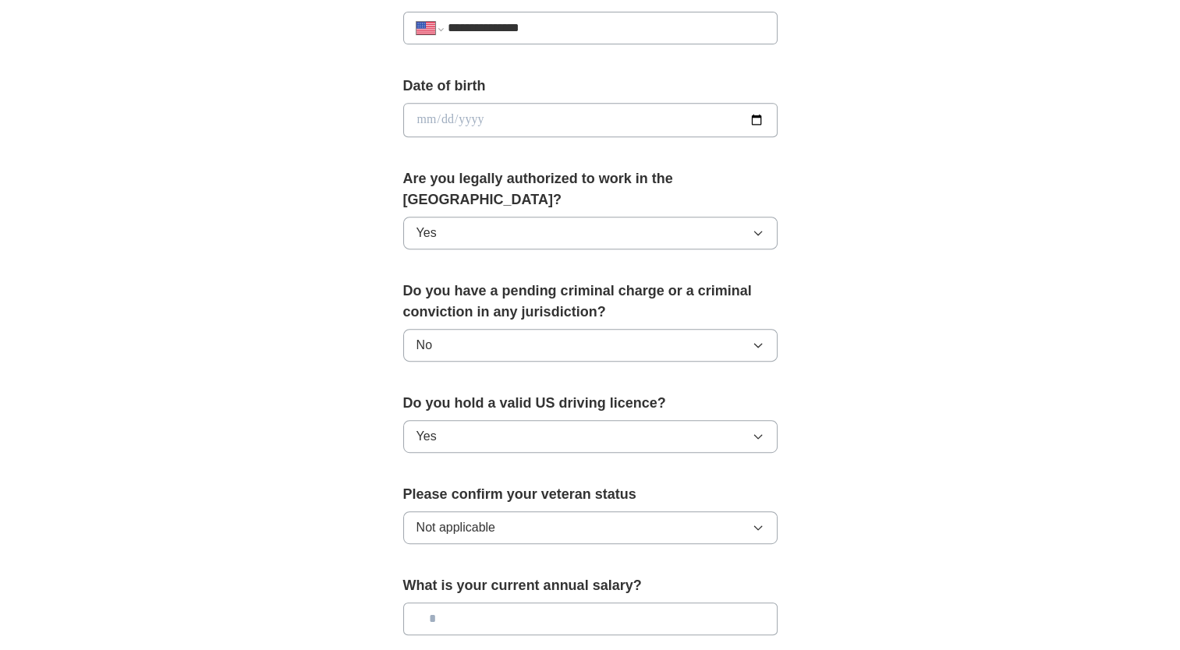
scroll to position [948, 0]
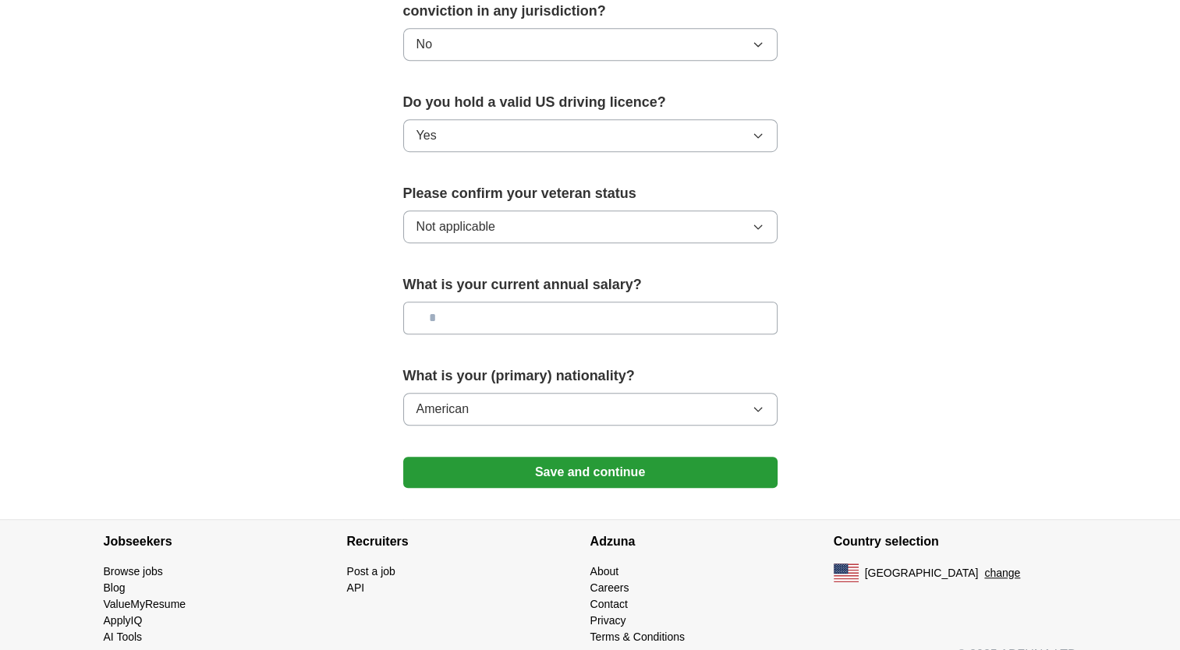
click at [468, 457] on button "Save and continue" at bounding box center [590, 472] width 374 height 31
